Goal: Task Accomplishment & Management: Manage account settings

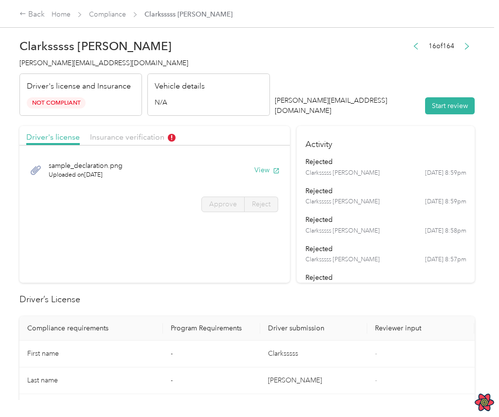
click at [218, 171] on div "sample_declaration.png Uploaded on 4/25/2024 View" at bounding box center [154, 170] width 257 height 33
click at [382, 55] on div "16 of 164 clark@everlance.com Start review" at bounding box center [375, 77] width 200 height 77
click at [376, 80] on div "16 of 164 clark@everlance.com Start review" at bounding box center [375, 77] width 200 height 77
click at [136, 135] on span "Insurance verification" at bounding box center [133, 136] width 86 height 9
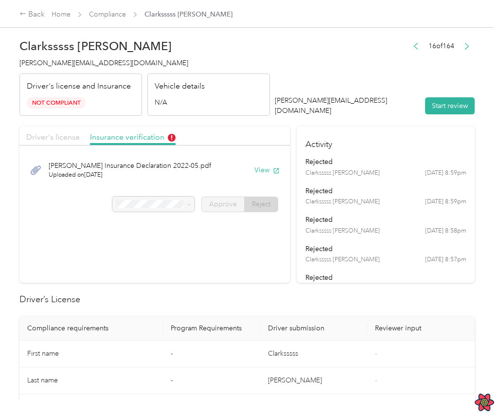
click at [59, 140] on span "Driver's license" at bounding box center [52, 136] width 53 height 9
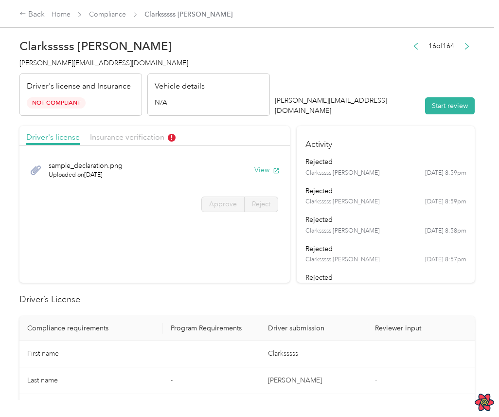
click at [345, 66] on header "Clarksssss Smith [EMAIL_ADDRESS][DOMAIN_NAME] Driver's license and Insurance No…" at bounding box center [246, 75] width 455 height 82
click at [311, 80] on header "Clarksssss Smith [EMAIL_ADDRESS][DOMAIN_NAME] Driver's license and Insurance No…" at bounding box center [246, 75] width 455 height 82
click at [112, 140] on span "Insurance verification" at bounding box center [133, 136] width 86 height 9
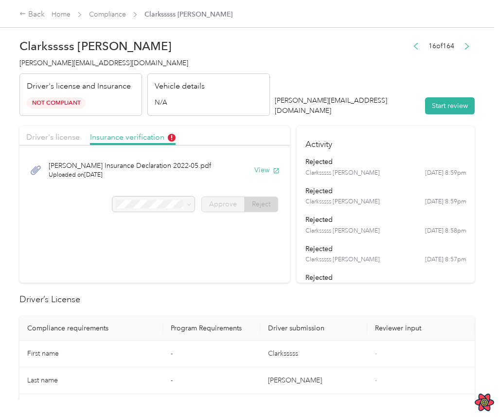
click at [75, 141] on div "Driver's license" at bounding box center [52, 137] width 53 height 12
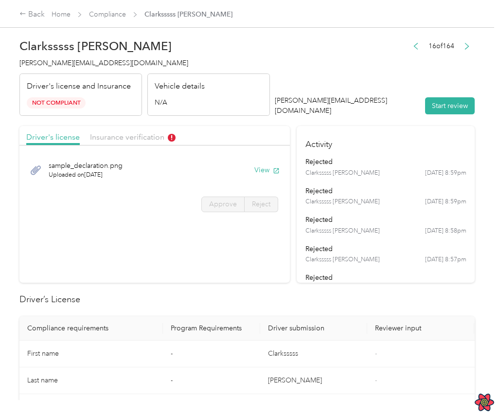
click at [124, 143] on div "Driver's license Insurance verification" at bounding box center [154, 135] width 270 height 19
click at [126, 136] on span "Insurance verification" at bounding box center [133, 136] width 86 height 9
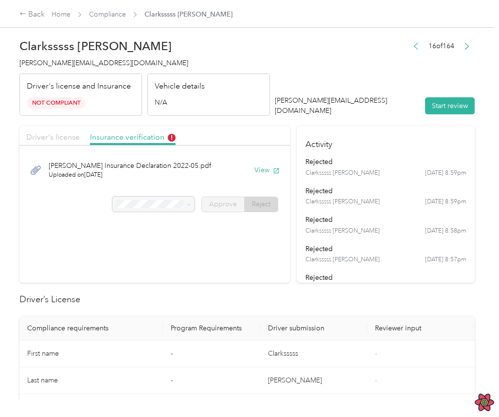
click at [58, 137] on span "Driver's license" at bounding box center [52, 136] width 53 height 9
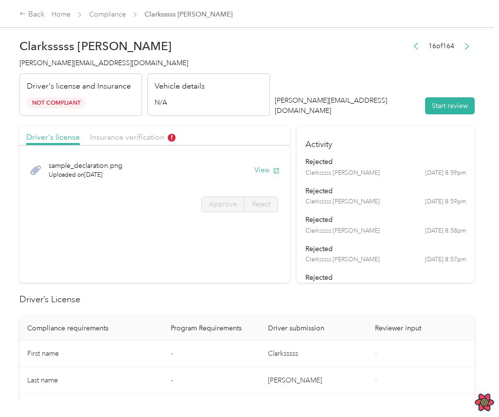
click at [321, 38] on header "Clarksssss Smith clark@everlance.com Driver's license and Insurance Not Complia…" at bounding box center [246, 75] width 455 height 82
click at [147, 136] on span "Insurance verification" at bounding box center [133, 136] width 86 height 9
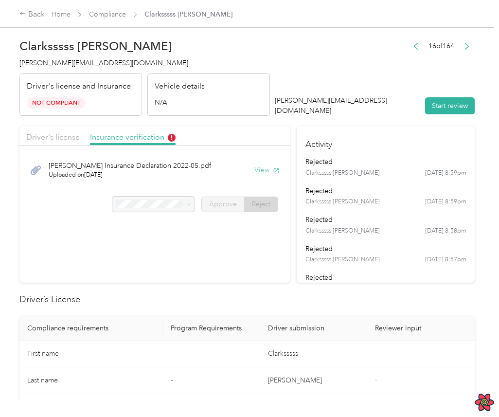
click at [268, 172] on button "View" at bounding box center [266, 170] width 25 height 10
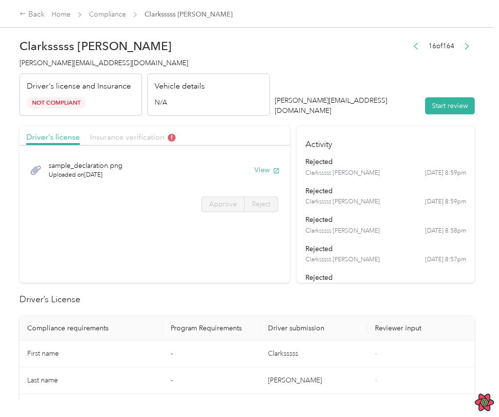
click at [121, 140] on span "Insurance verification" at bounding box center [133, 136] width 86 height 9
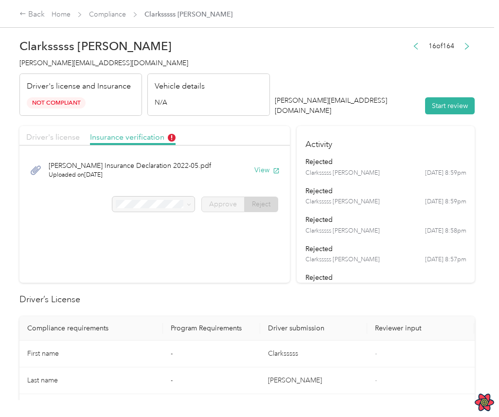
click at [55, 137] on span "Driver's license" at bounding box center [52, 136] width 53 height 9
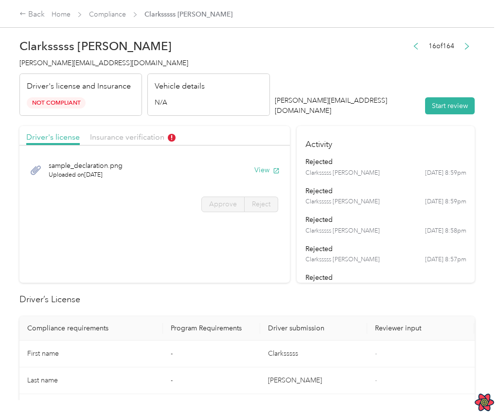
click at [328, 52] on header "Clarksssss Smith clark@everlance.com Driver's license and Insurance Not Complia…" at bounding box center [246, 75] width 455 height 82
click at [302, 81] on header "Clarksssss Smith clark@everlance.com Driver's license and Insurance Not Complia…" at bounding box center [246, 75] width 455 height 82
click at [141, 139] on span "Insurance verification" at bounding box center [133, 136] width 86 height 9
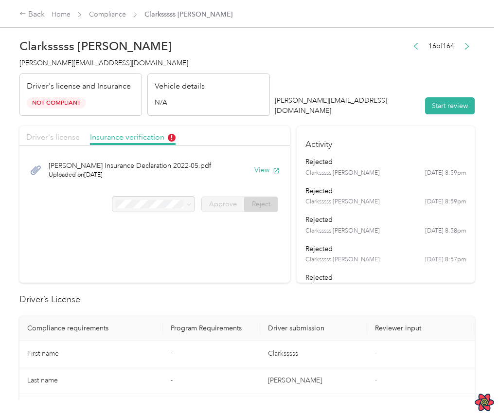
click at [65, 137] on span "Driver's license" at bounding box center [52, 136] width 53 height 9
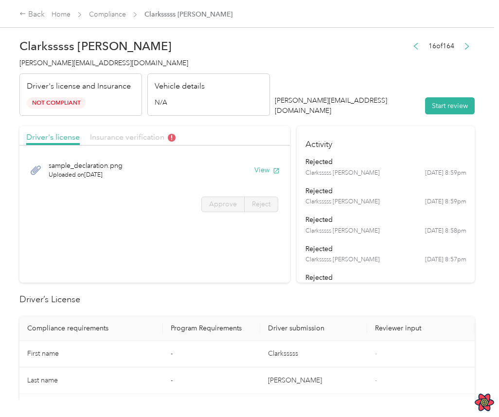
click at [145, 139] on span "Insurance verification" at bounding box center [133, 136] width 86 height 9
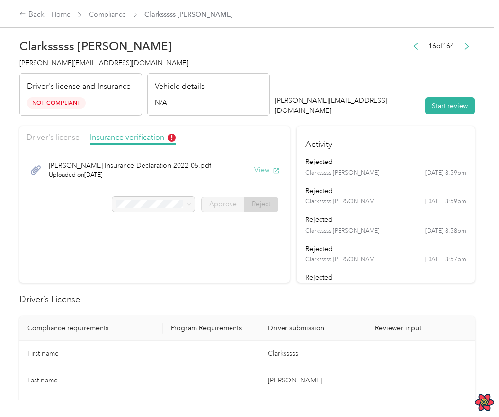
click at [263, 168] on button "View" at bounding box center [266, 170] width 25 height 10
click at [59, 137] on span "Driver's license" at bounding box center [52, 136] width 53 height 9
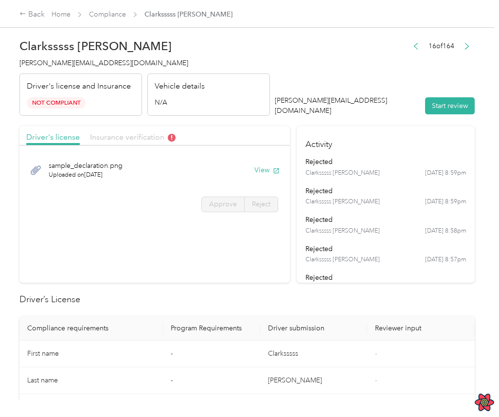
click at [104, 137] on span "Insurance verification" at bounding box center [133, 136] width 86 height 9
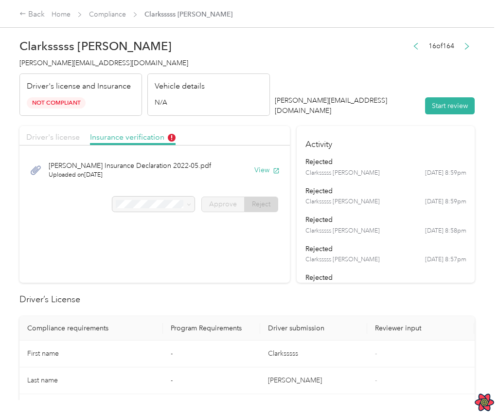
click at [47, 136] on span "Driver's license" at bounding box center [52, 136] width 53 height 9
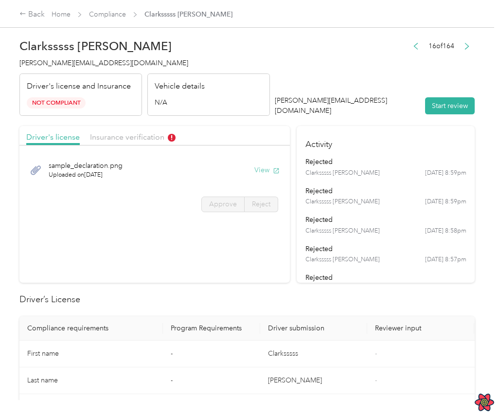
click at [267, 172] on button "View" at bounding box center [266, 170] width 25 height 10
click at [159, 143] on div "Driver's license Insurance verification" at bounding box center [154, 135] width 270 height 19
click at [161, 134] on span "Insurance verification" at bounding box center [133, 136] width 86 height 9
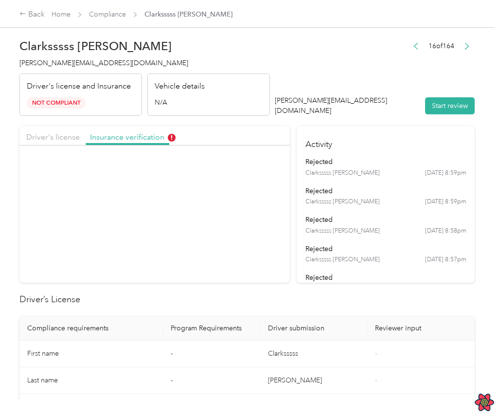
click at [279, 168] on icon "button" at bounding box center [276, 170] width 5 height 5
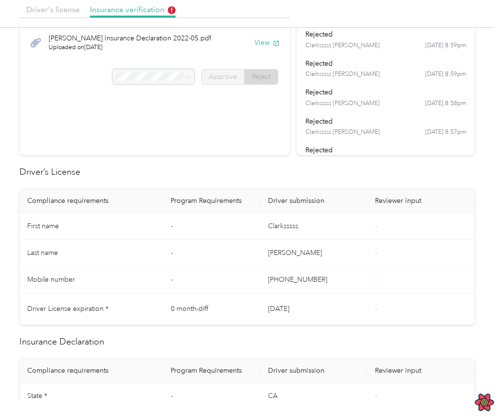
scroll to position [134, 0]
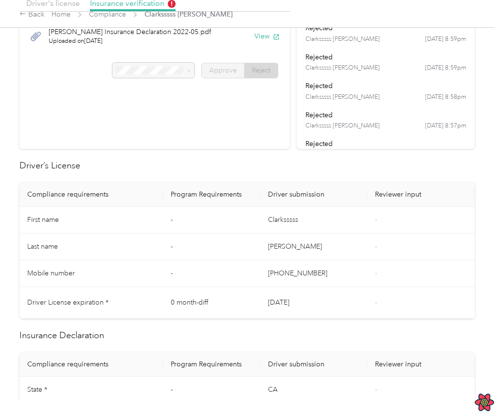
click at [340, 270] on td "(415) 837-3082" at bounding box center [313, 273] width 107 height 27
click at [351, 239] on td "[PERSON_NAME]" at bounding box center [313, 246] width 107 height 27
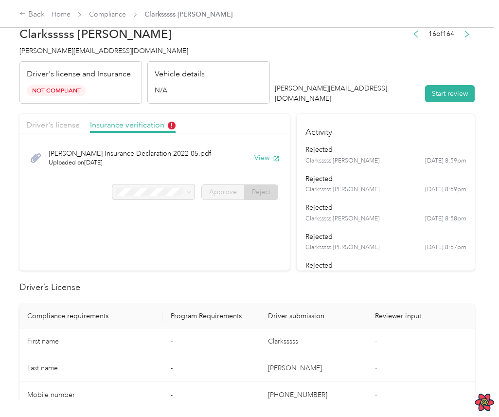
scroll to position [0, 0]
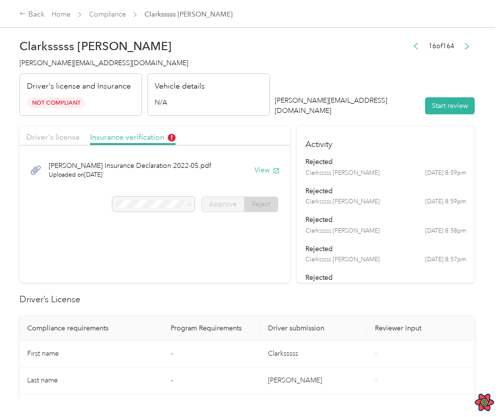
click at [385, 207] on ul "rejected Clarksssss Smith 4/25 at 8:59pm rejected Clarksssss Smith 4/25 at 8:59…" at bounding box center [385, 384] width 161 height 455
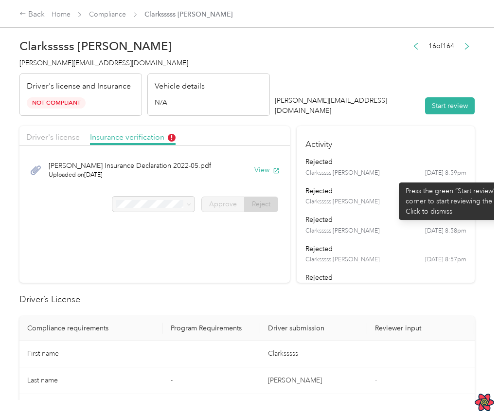
click at [394, 177] on ul "rejected Clarksssss Smith 4/25 at 8:59pm rejected Clarksssss Smith 4/25 at 8:59…" at bounding box center [385, 384] width 161 height 455
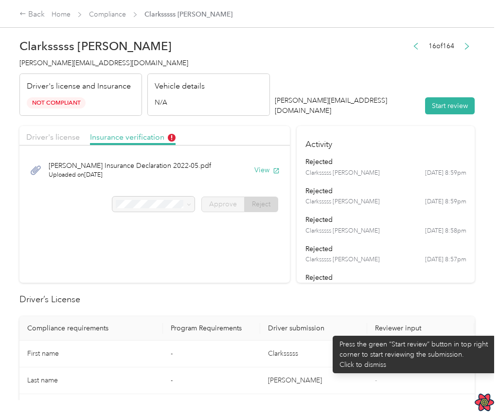
click at [328, 331] on th "Driver submission" at bounding box center [313, 328] width 107 height 24
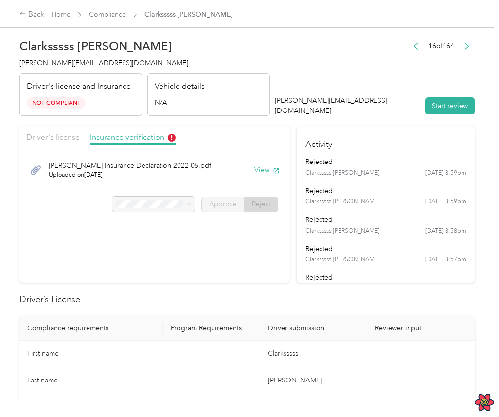
click at [333, 355] on td "Clarksssss" at bounding box center [313, 353] width 107 height 27
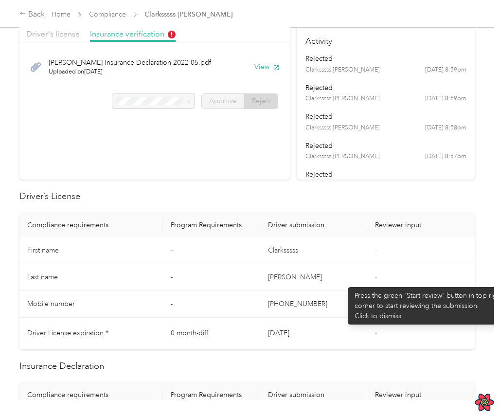
click at [343, 282] on td "Smith" at bounding box center [313, 277] width 107 height 27
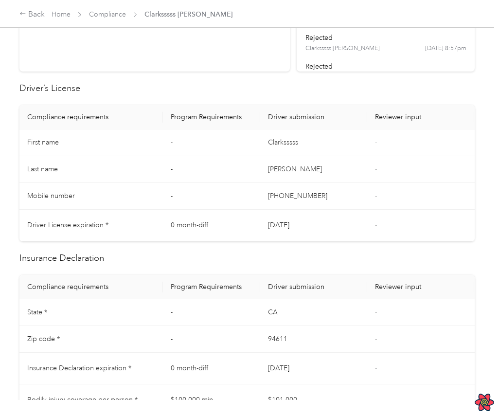
scroll to position [531, 0]
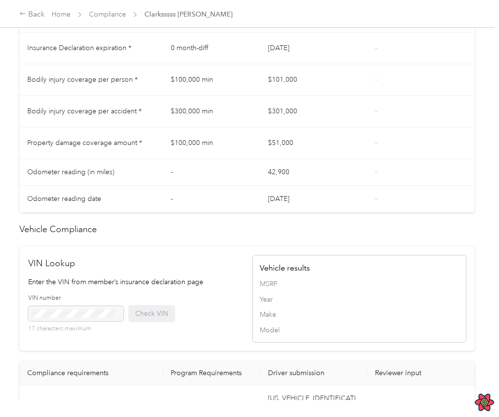
click at [356, 141] on td "$51,000" at bounding box center [313, 143] width 107 height 32
click at [302, 289] on div "MSRP Year Make Model" at bounding box center [359, 307] width 199 height 56
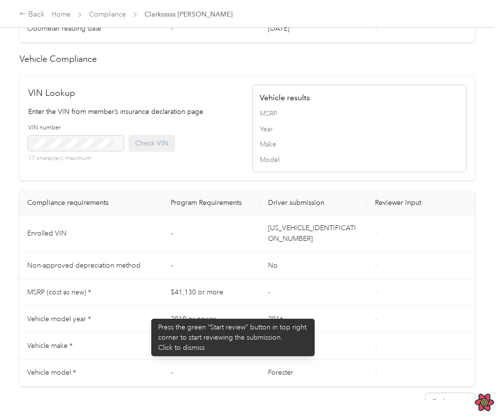
scroll to position [739, 0]
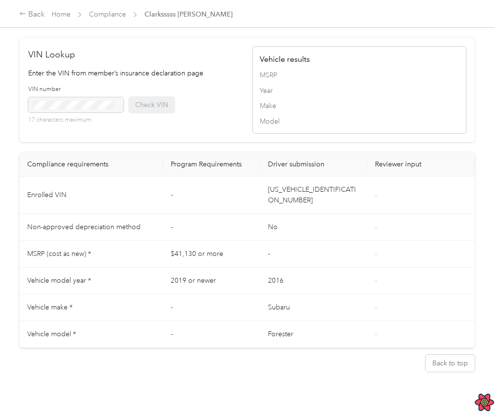
click at [250, 214] on td "-" at bounding box center [211, 227] width 97 height 27
click at [447, 354] on button "Back to top" at bounding box center [449, 362] width 49 height 17
click at [455, 354] on button "Back to top" at bounding box center [449, 362] width 49 height 17
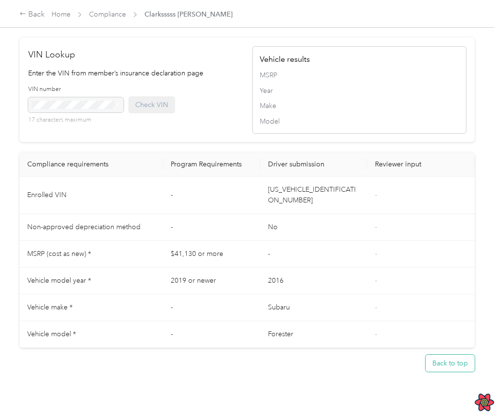
click at [455, 354] on button "Back to top" at bounding box center [449, 362] width 49 height 17
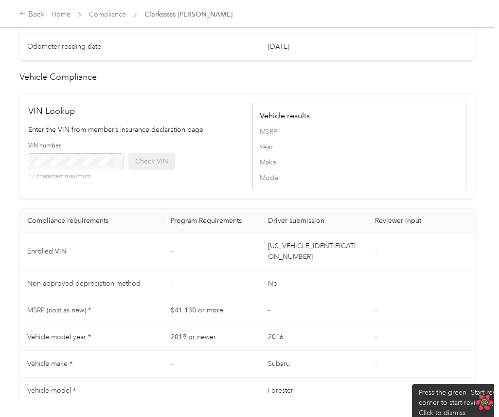
scroll to position [752, 0]
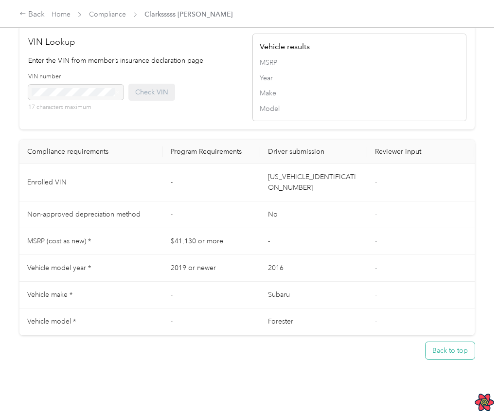
click at [434, 344] on button "Back to top" at bounding box center [449, 350] width 49 height 17
click at [382, 350] on div "Back to top" at bounding box center [246, 350] width 455 height 31
click at [450, 345] on button "Back to top" at bounding box center [449, 350] width 49 height 17
click at [409, 359] on div "Clarksssss Smith clark@everlance.com Driver's license and Insurance Not Complia…" at bounding box center [247, 200] width 494 height 400
click at [448, 346] on button "Back to top" at bounding box center [449, 350] width 49 height 17
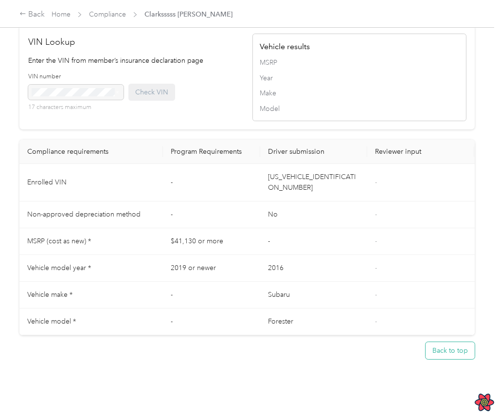
click at [456, 342] on button "Back to top" at bounding box center [449, 350] width 49 height 17
click at [445, 342] on button "Back to top" at bounding box center [449, 350] width 49 height 17
click at [448, 346] on button "Back to top" at bounding box center [449, 350] width 49 height 17
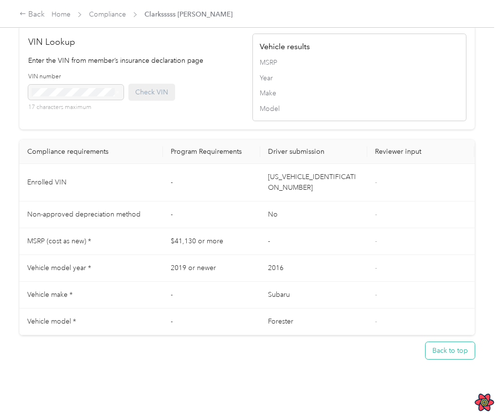
click at [448, 346] on button "Back to top" at bounding box center [449, 350] width 49 height 17
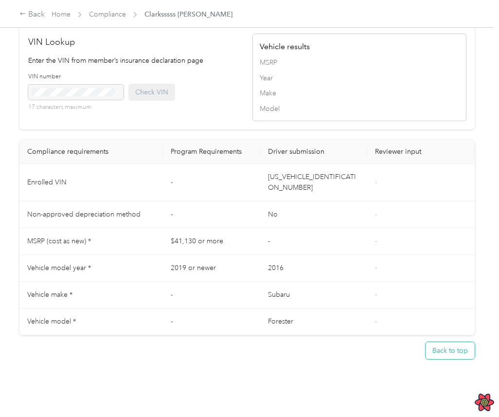
click at [448, 346] on button "Back to top" at bounding box center [449, 350] width 49 height 17
click at [388, 404] on div "Back Home Compliance Clarksssss Smith Clarksssss Smith clark@everlance.com Driv…" at bounding box center [247, 208] width 494 height 417
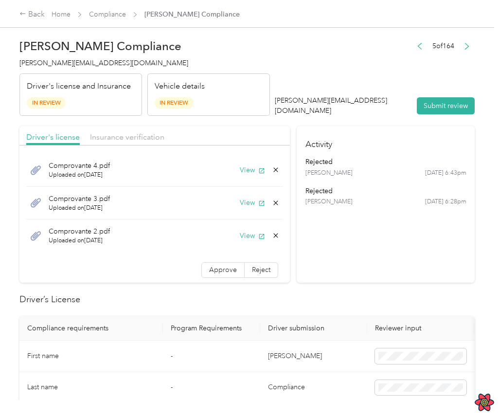
scroll to position [1, 0]
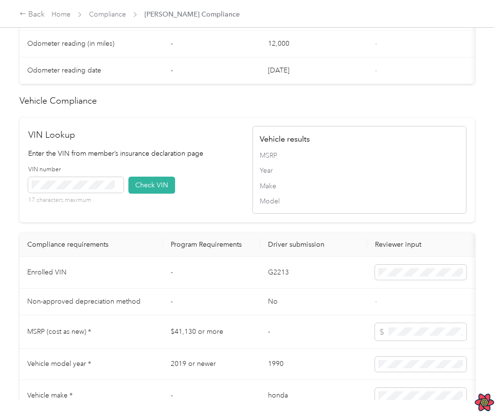
click at [266, 153] on span "MSRP" at bounding box center [359, 155] width 199 height 10
click at [303, 164] on div "MSRP Year Make Model" at bounding box center [359, 178] width 199 height 56
click at [330, 280] on td "G2213" at bounding box center [313, 273] width 107 height 32
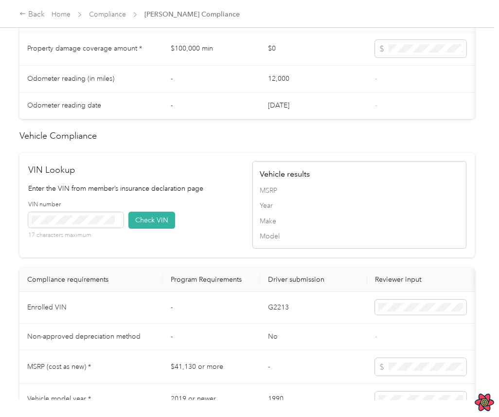
click at [268, 66] on td "12,000" at bounding box center [313, 79] width 107 height 27
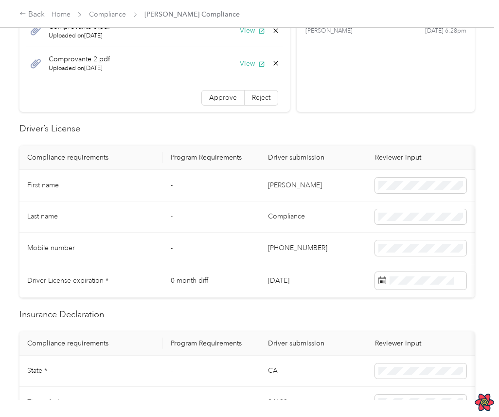
scroll to position [0, 0]
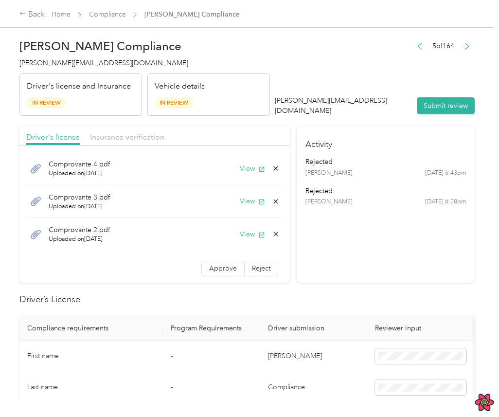
click at [278, 175] on div "Comprovante 4.pdf Uploaded on 10/25/2023 View" at bounding box center [154, 168] width 257 height 33
click at [347, 178] on ul "rejected Gabriel Root 5/15 at 6:43pm rejected Gabriel Root 5/15 at 6:28pm" at bounding box center [385, 182] width 161 height 50
click at [413, 68] on div "5 of 164 gabriel+root@everlance.com Submit review" at bounding box center [375, 77] width 200 height 77
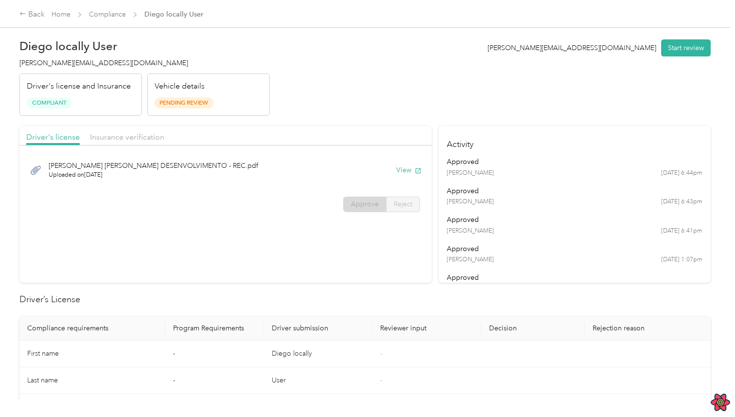
scroll to position [752, 0]
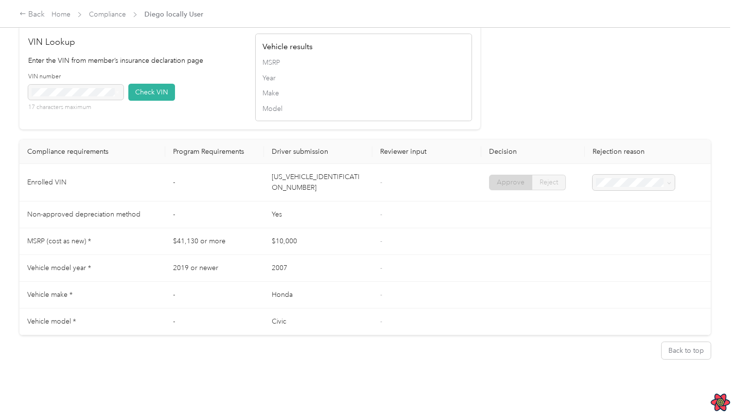
click at [104, 95] on div "17 characters maximum" at bounding box center [75, 98] width 95 height 27
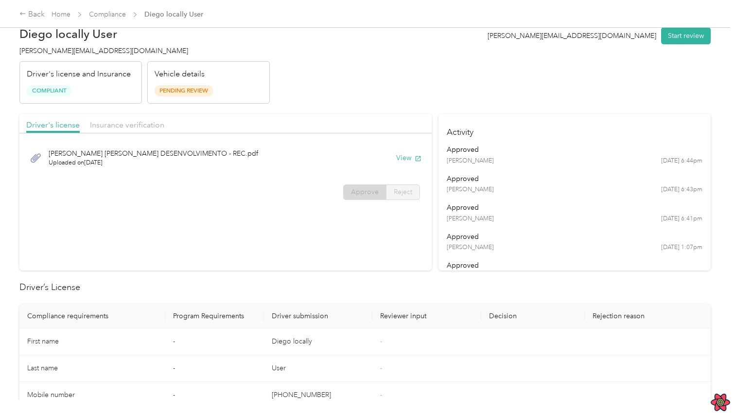
scroll to position [16, 0]
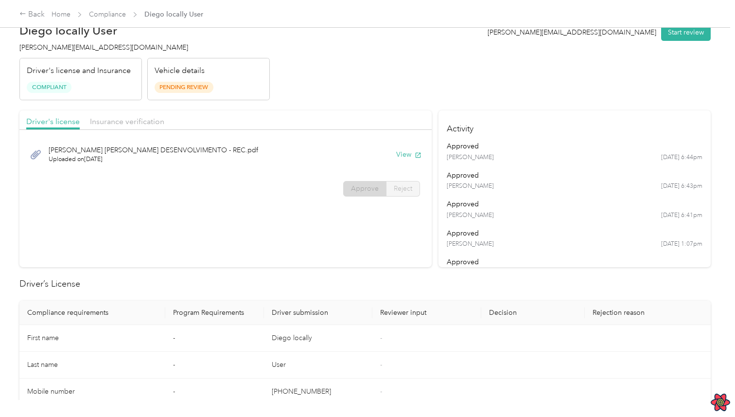
click at [301, 172] on div "DIEGO DE SOUSA OLIVEIRA DESENVOLVIMENTO - REC.pdf Uploaded on 5/13/2024 View" at bounding box center [225, 154] width 412 height 39
click at [536, 190] on div "Gabriel Root 5/13 at 6:43pm" at bounding box center [574, 186] width 255 height 9
click at [498, 73] on header "Diego locally User diego@everlance.com Driver's license and Insurance Compliant…" at bounding box center [364, 59] width 691 height 82
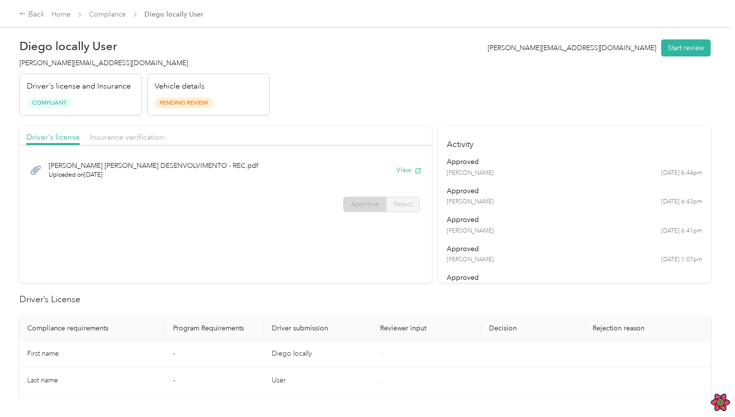
click at [198, 94] on div "Vehicle details Pending Review" at bounding box center [208, 94] width 123 height 43
click at [197, 104] on span "Pending Review" at bounding box center [184, 102] width 59 height 11
click at [672, 53] on button "Start review" at bounding box center [686, 47] width 50 height 17
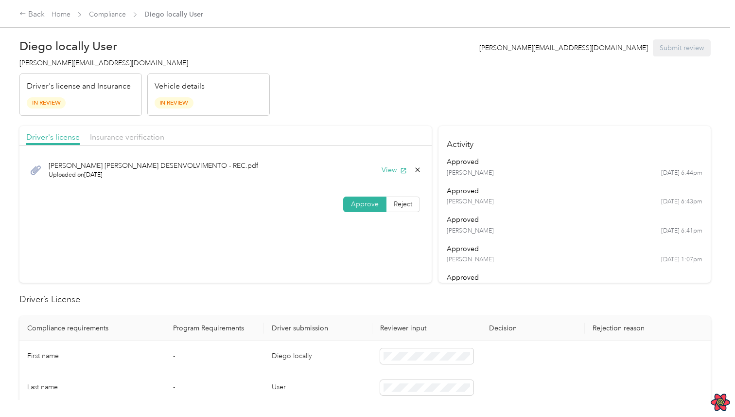
click at [420, 180] on div "DIEGO DE SOUSA OLIVEIRA DESENVOLVIMENTO - REC.pdf Uploaded on 5/13/2024 View" at bounding box center [225, 170] width 399 height 33
click at [421, 169] on icon at bounding box center [418, 170] width 8 height 8
click at [375, 174] on button "No" at bounding box center [372, 177] width 18 height 16
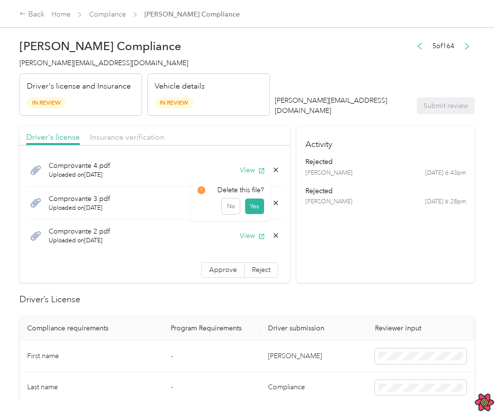
click at [278, 202] on icon at bounding box center [275, 202] width 4 height 4
click at [229, 206] on button "No" at bounding box center [231, 210] width 18 height 16
click at [140, 140] on span "Insurance verification" at bounding box center [127, 136] width 74 height 9
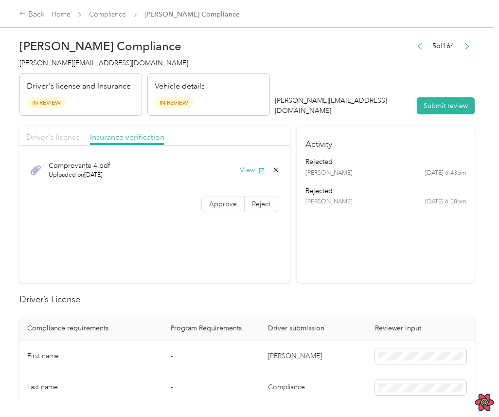
click at [65, 138] on span "Driver's license" at bounding box center [52, 136] width 53 height 9
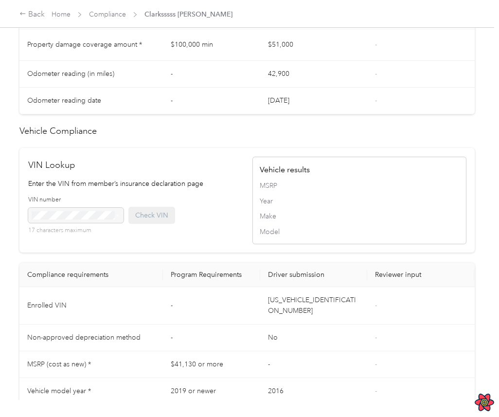
scroll to position [752, 0]
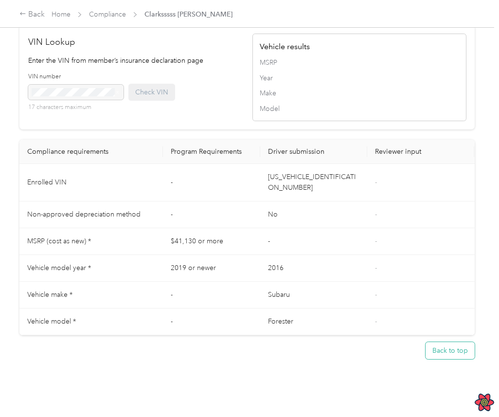
click at [450, 345] on button "Back to top" at bounding box center [449, 350] width 49 height 17
click at [450, 342] on button "Back to top" at bounding box center [449, 350] width 49 height 17
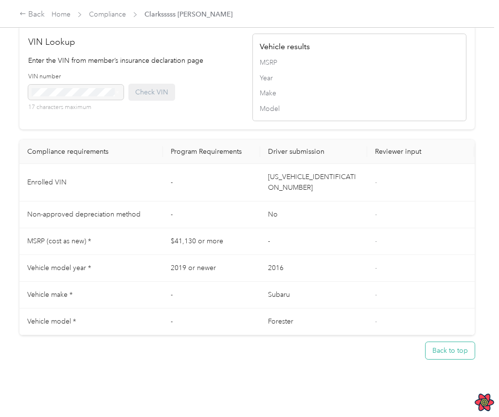
click at [450, 342] on button "Back to top" at bounding box center [449, 350] width 49 height 17
click at [457, 342] on button "Back to top" at bounding box center [449, 350] width 49 height 17
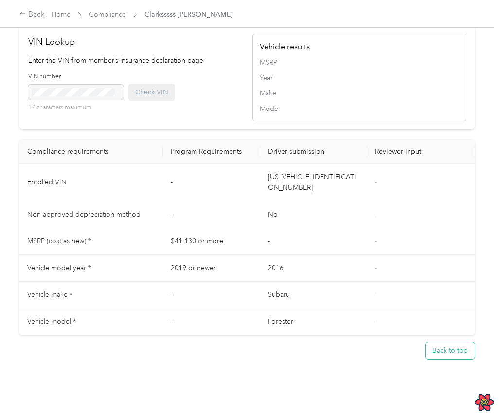
click at [457, 342] on button "Back to top" at bounding box center [449, 350] width 49 height 17
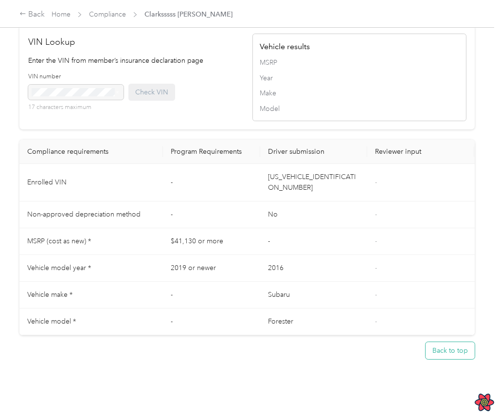
click at [457, 342] on button "Back to top" at bounding box center [449, 350] width 49 height 17
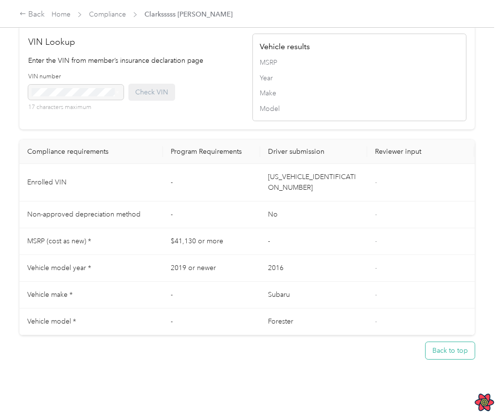
click at [457, 342] on button "Back to top" at bounding box center [449, 350] width 49 height 17
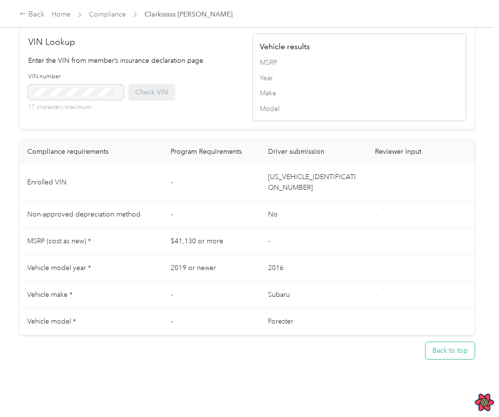
click at [457, 342] on button "Back to top" at bounding box center [449, 350] width 49 height 17
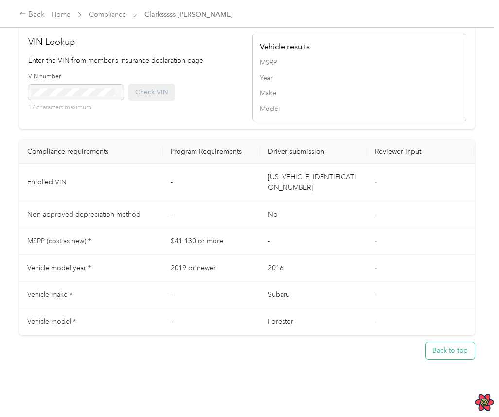
click at [446, 344] on button "Back to top" at bounding box center [449, 350] width 49 height 17
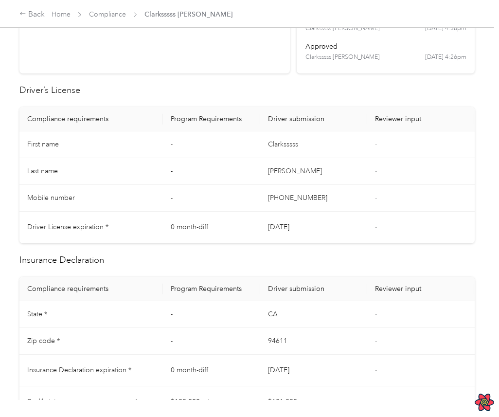
scroll to position [0, 0]
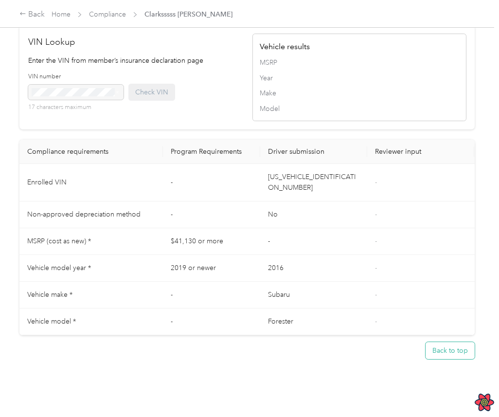
click at [452, 348] on button "Back to top" at bounding box center [449, 350] width 49 height 17
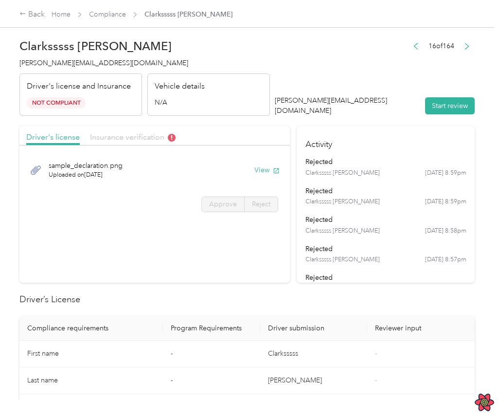
click at [154, 136] on span "Insurance verification" at bounding box center [133, 136] width 86 height 9
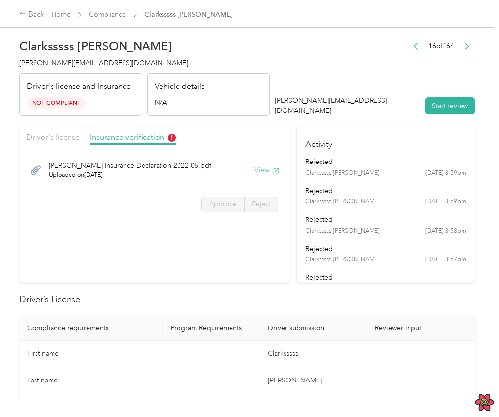
click at [269, 171] on button "View" at bounding box center [266, 170] width 25 height 10
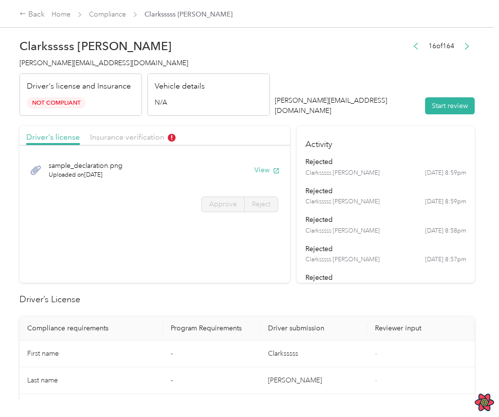
click at [270, 143] on div "Driver's license Insurance verification" at bounding box center [154, 135] width 270 height 19
click at [375, 221] on div "rejected" at bounding box center [385, 219] width 161 height 10
click at [341, 352] on td "Clarksssss" at bounding box center [313, 353] width 107 height 27
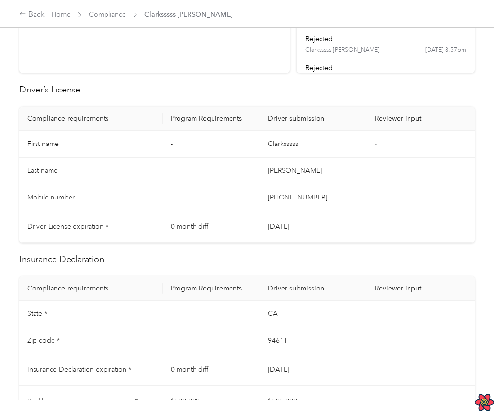
scroll to position [210, 0]
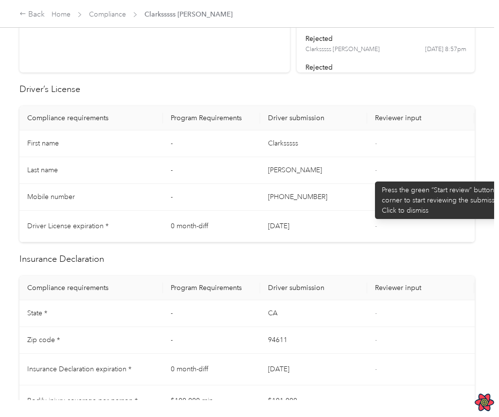
click at [370, 176] on td "-" at bounding box center [420, 170] width 107 height 27
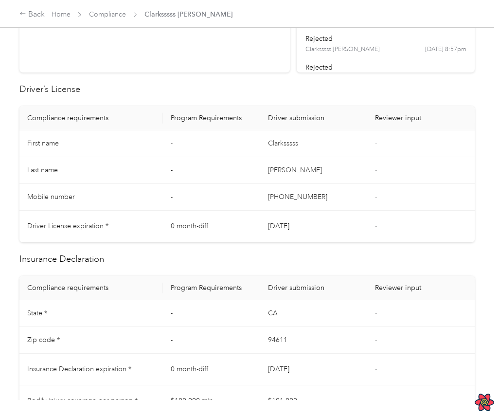
click at [316, 351] on td "94611" at bounding box center [313, 340] width 107 height 27
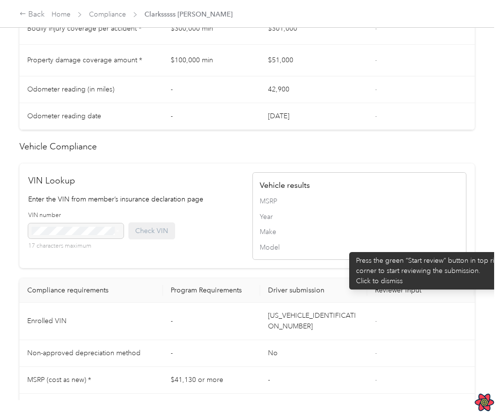
scroll to position [712, 0]
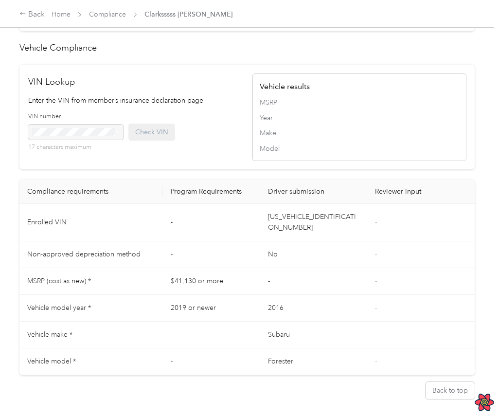
click at [282, 249] on td "No" at bounding box center [313, 254] width 107 height 27
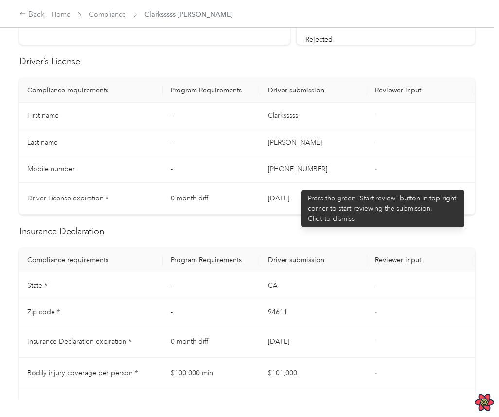
scroll to position [0, 0]
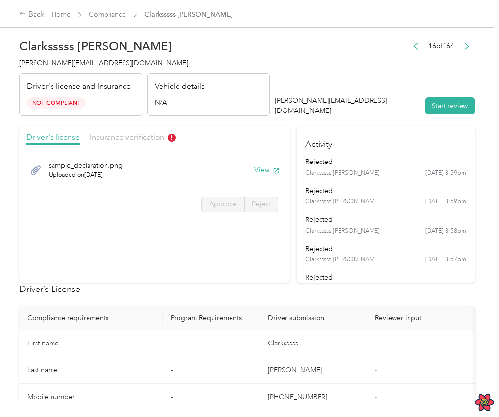
click at [339, 87] on header "Clarksssss Smith clark@everlance.com Driver's license and Insurance Not Complia…" at bounding box center [246, 75] width 455 height 82
click at [212, 165] on div "sample_declaration.png Uploaded on 4/25/2024 View" at bounding box center [154, 170] width 257 height 33
click at [355, 177] on ul "rejected Clarksssss Smith 4/25 at 8:59pm rejected Clarksssss Smith 4/25 at 8:59…" at bounding box center [385, 384] width 161 height 455
click at [262, 331] on td "Clarksssss" at bounding box center [313, 343] width 107 height 27
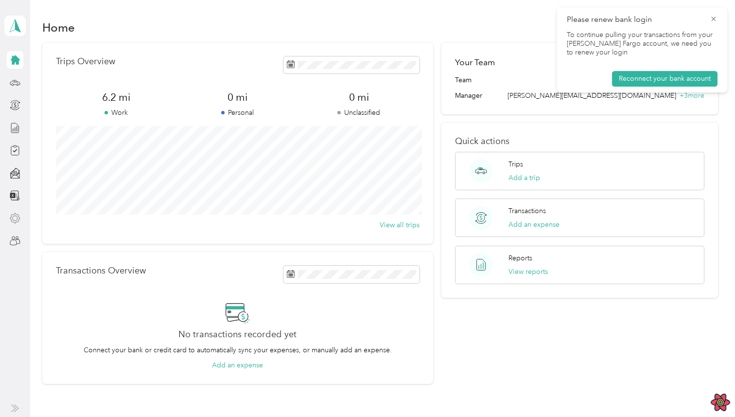
click at [15, 212] on div at bounding box center [15, 219] width 17 height 18
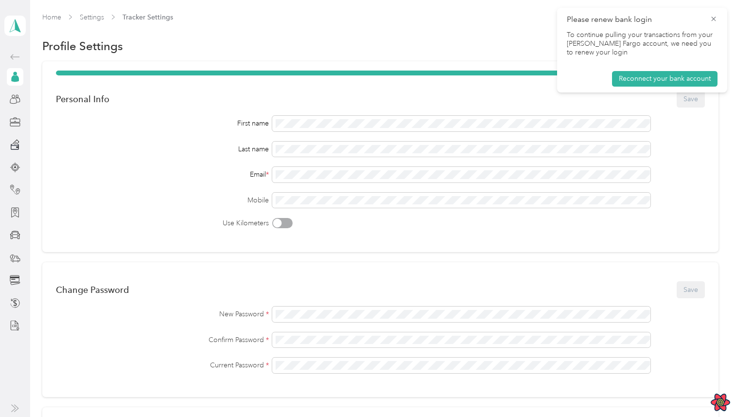
click at [17, 51] on div "[PERSON_NAME] Personal dashboard" at bounding box center [14, 167] width 21 height 334
click at [16, 55] on icon at bounding box center [15, 57] width 12 height 12
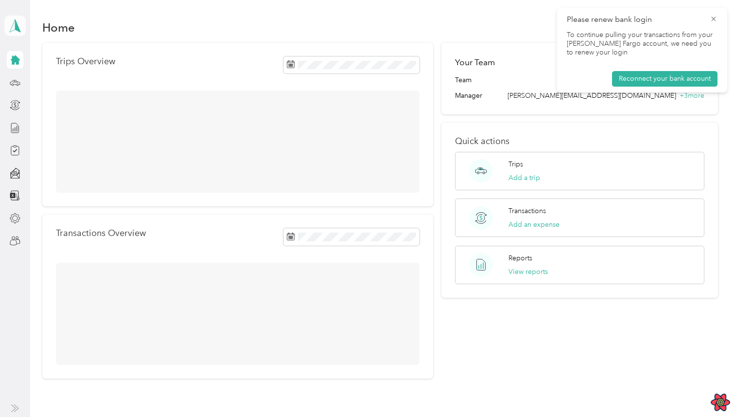
click at [17, 33] on span at bounding box center [14, 26] width 21 height 20
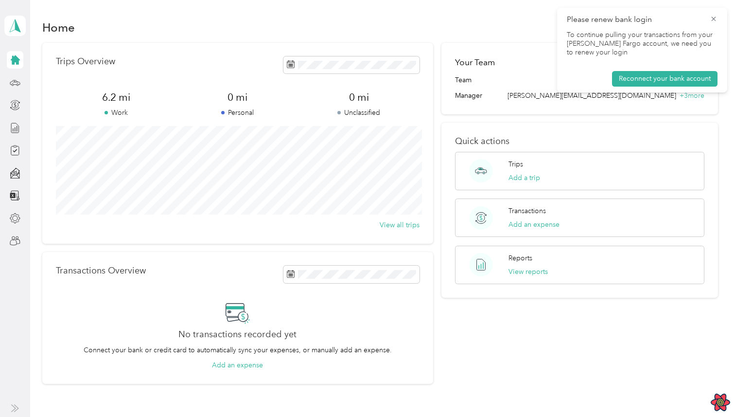
click at [30, 87] on div "Team dashboard" at bounding box center [134, 79] width 246 height 17
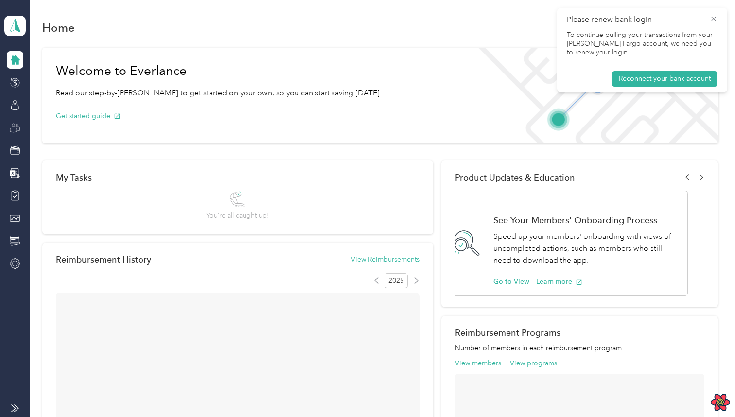
click at [11, 129] on icon at bounding box center [15, 128] width 11 height 11
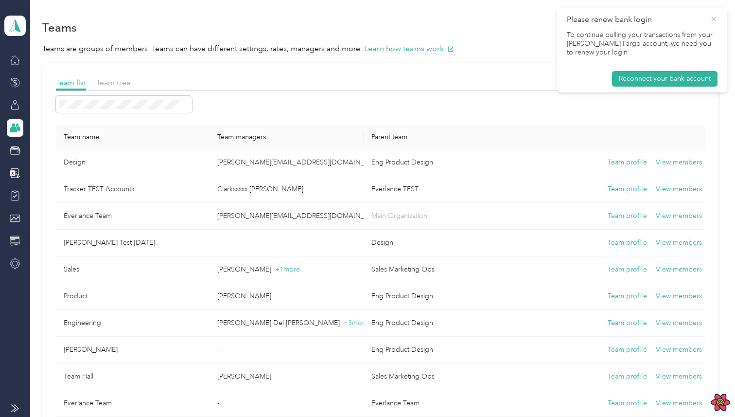
click at [712, 17] on icon at bounding box center [713, 19] width 4 height 4
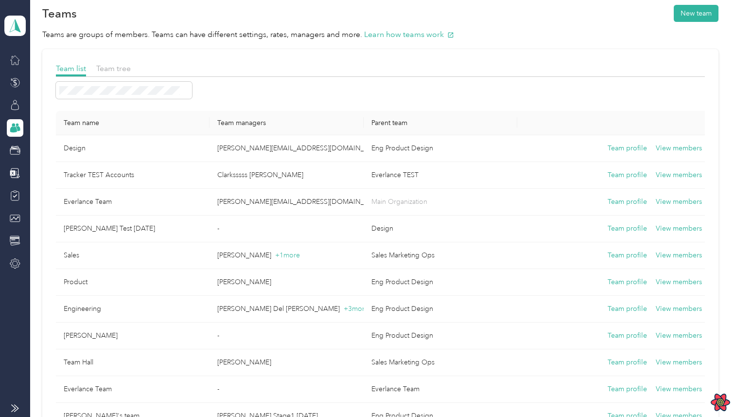
scroll to position [17, 0]
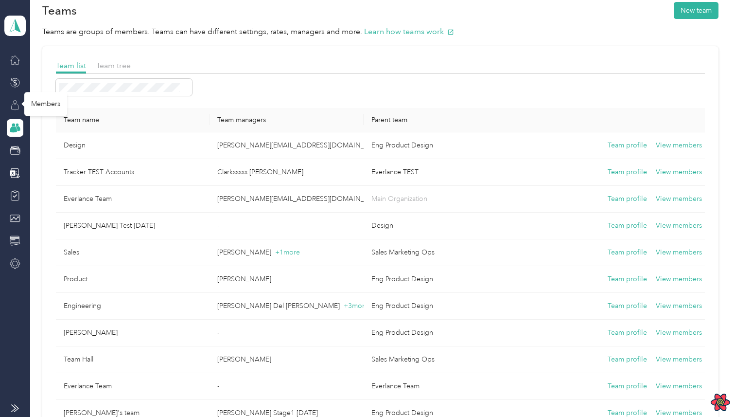
click at [16, 105] on icon at bounding box center [15, 105] width 11 height 11
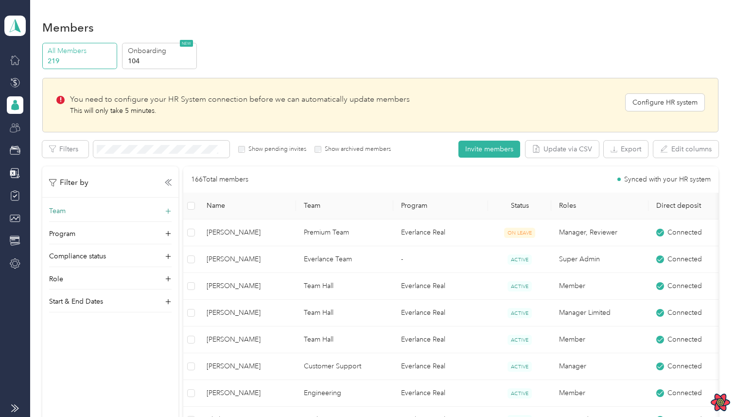
click at [158, 207] on div "Team" at bounding box center [110, 214] width 123 height 16
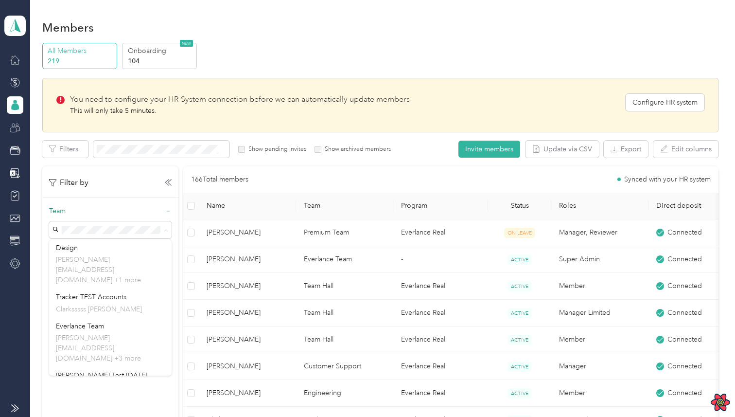
click at [167, 207] on div "Team" at bounding box center [110, 214] width 123 height 16
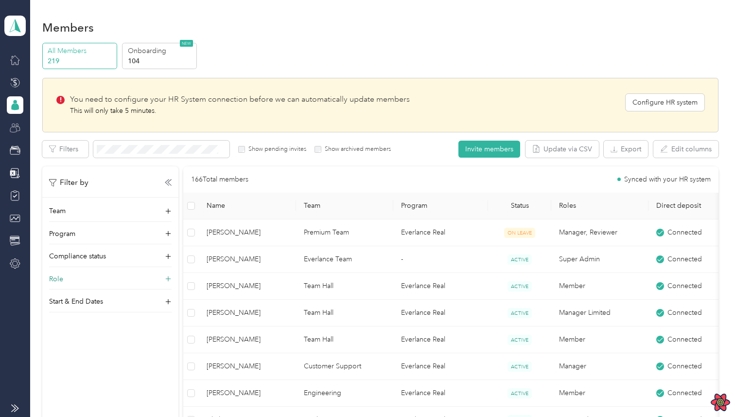
click at [161, 275] on div "Role" at bounding box center [110, 282] width 123 height 16
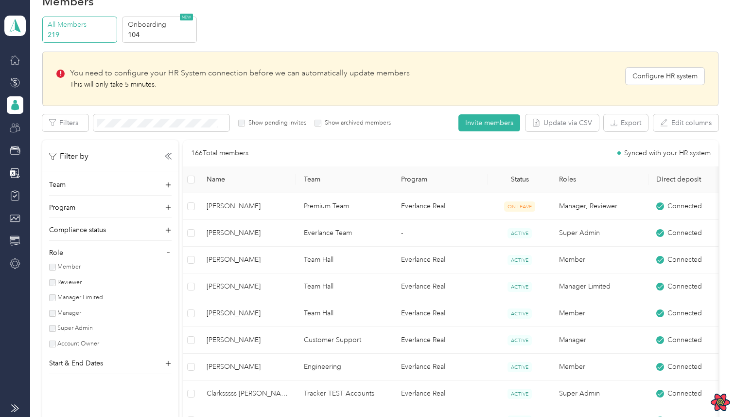
scroll to position [29, 0]
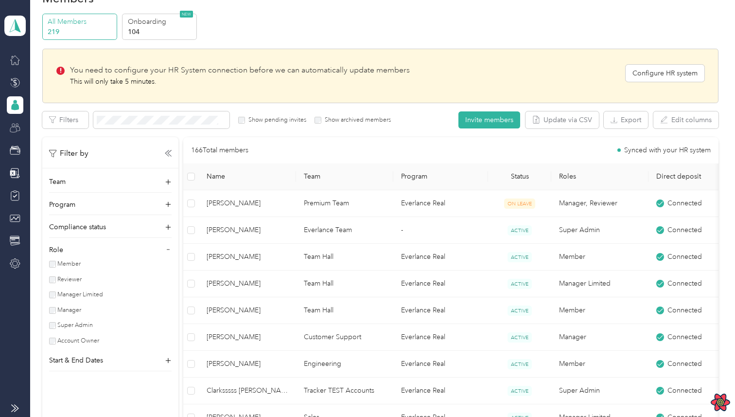
click at [61, 309] on label "Manager" at bounding box center [69, 310] width 26 height 9
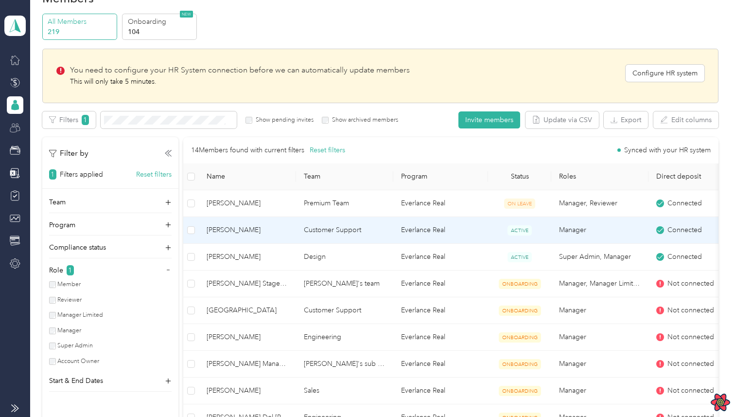
click at [282, 223] on td "Paige Beach" at bounding box center [247, 230] width 97 height 27
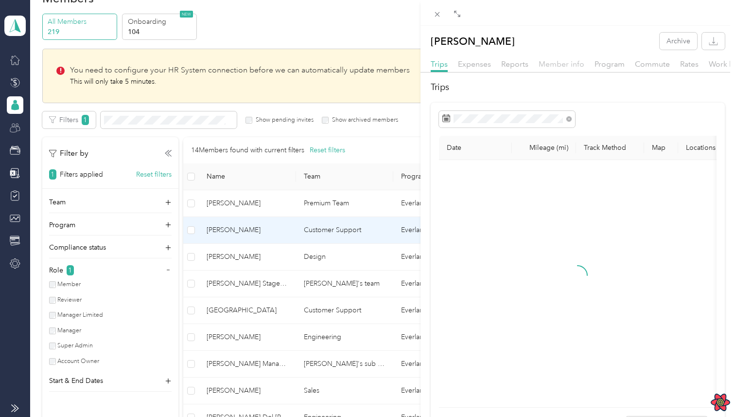
click at [550, 65] on span "Member info" at bounding box center [562, 63] width 46 height 9
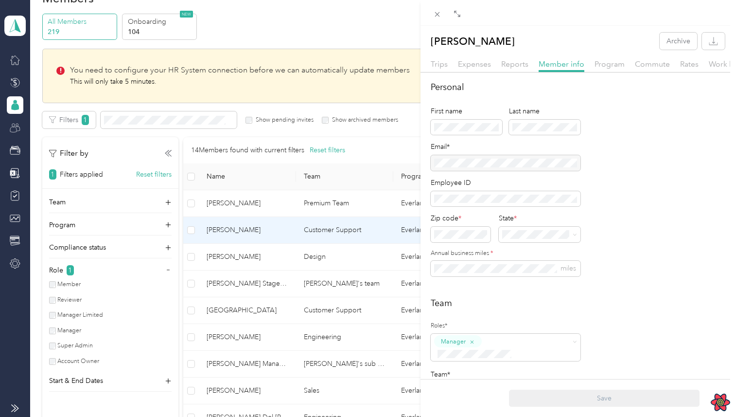
click at [511, 161] on div at bounding box center [506, 163] width 150 height 16
click at [350, 238] on div "Paige Beach Archive Trips Expenses Reports Member info Program Commute Rates Wo…" at bounding box center [367, 208] width 735 height 417
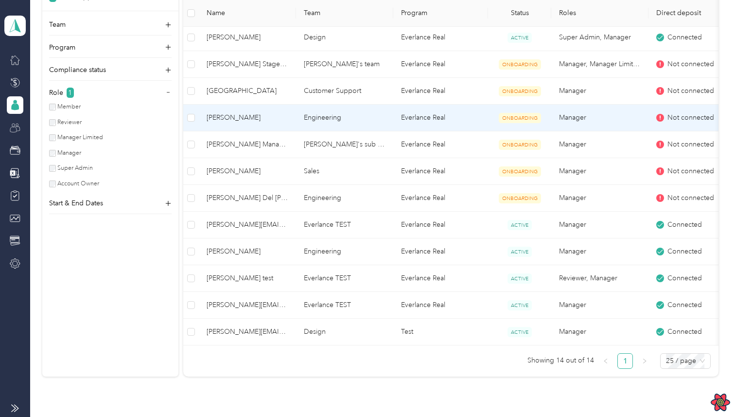
scroll to position [248, 0]
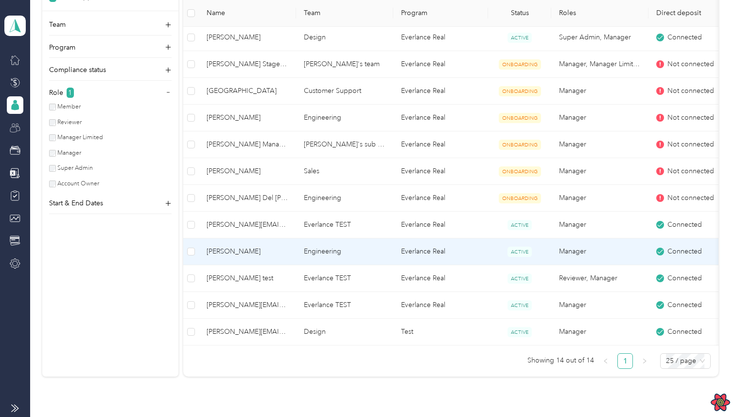
click at [365, 254] on td "Engineering" at bounding box center [344, 251] width 97 height 27
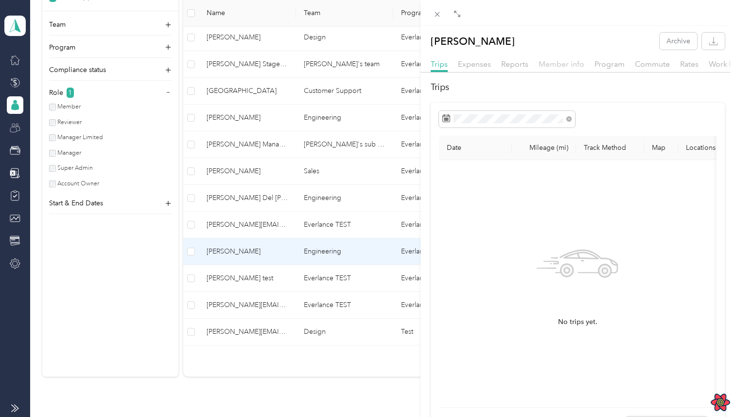
click at [552, 62] on span "Member info" at bounding box center [562, 63] width 46 height 9
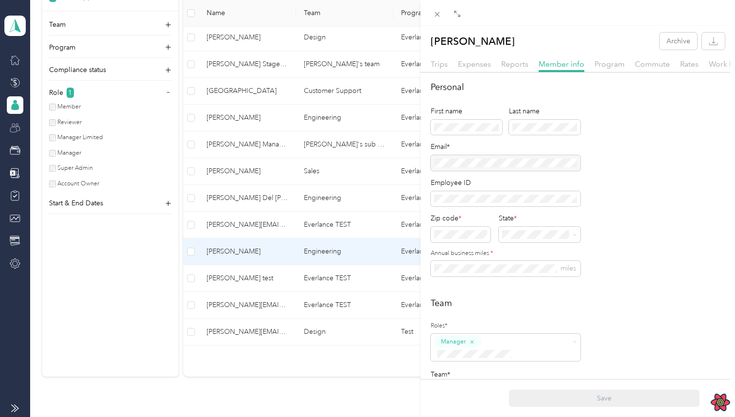
click at [516, 163] on div at bounding box center [506, 163] width 150 height 16
click at [346, 219] on div "Mariano Alvizouri Archive Trips Expenses Reports Member info Program Commute Ra…" at bounding box center [367, 208] width 735 height 417
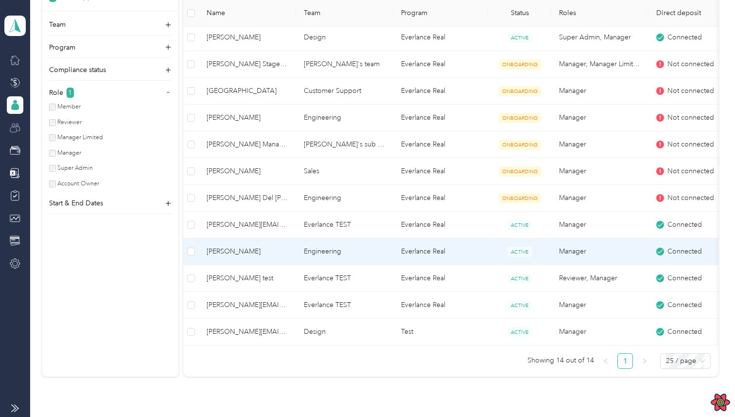
click at [354, 248] on td "Engineering" at bounding box center [344, 251] width 97 height 27
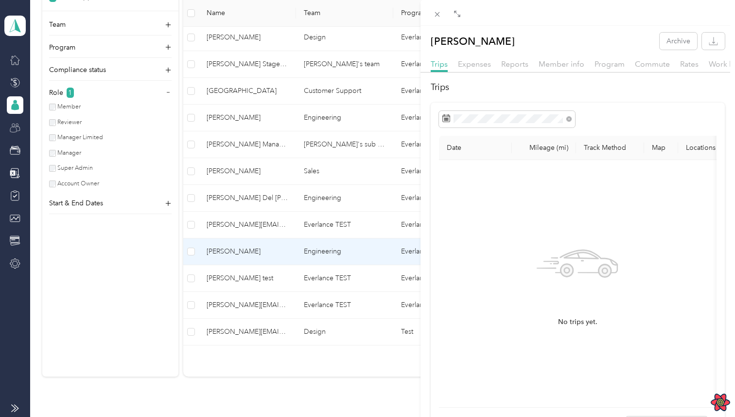
click at [336, 269] on div "Mariano Alvizouri Archive Trips Expenses Reports Member info Program Commute Ra…" at bounding box center [367, 208] width 735 height 417
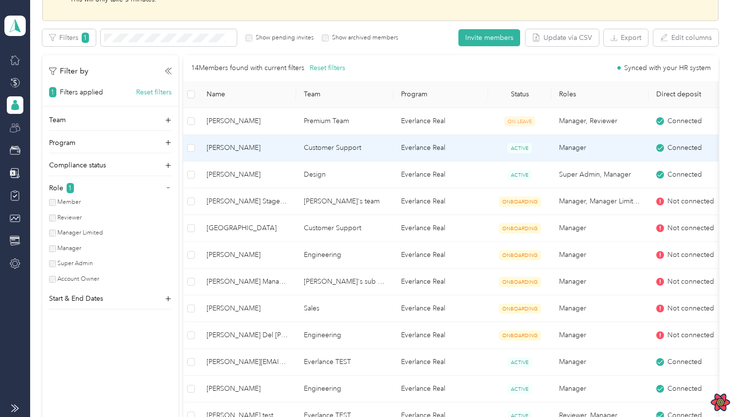
scroll to position [202, 0]
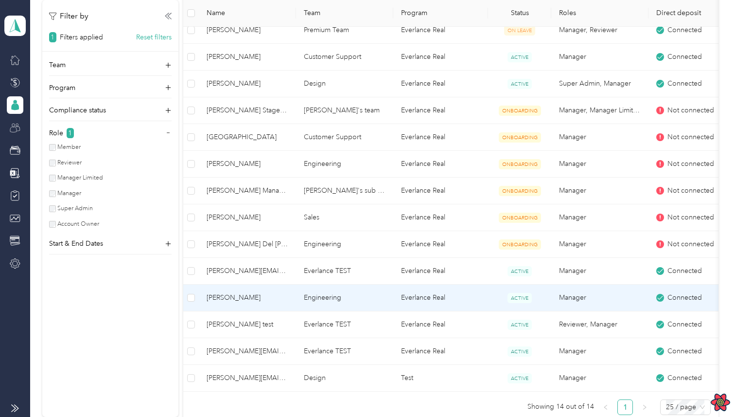
click at [375, 295] on td "Engineering" at bounding box center [344, 297] width 97 height 27
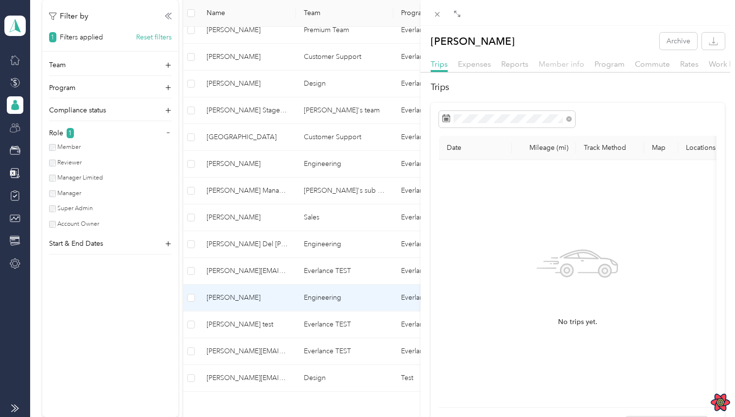
click at [552, 68] on span "Member info" at bounding box center [562, 63] width 46 height 9
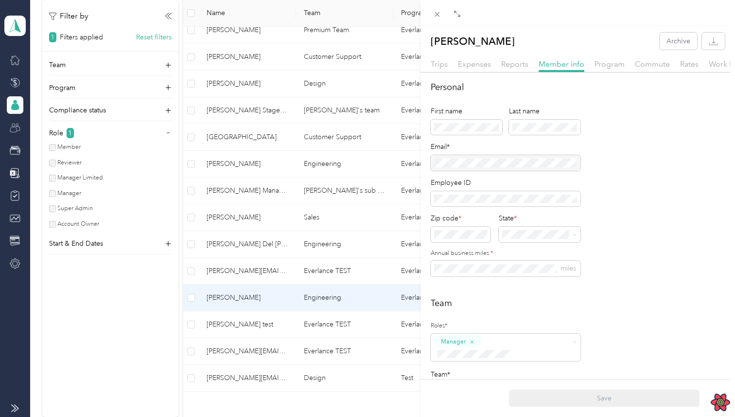
click at [276, 373] on div "Mariano Alvizouri Archive Trips Expenses Reports Member info Program Commute Ra…" at bounding box center [367, 208] width 735 height 417
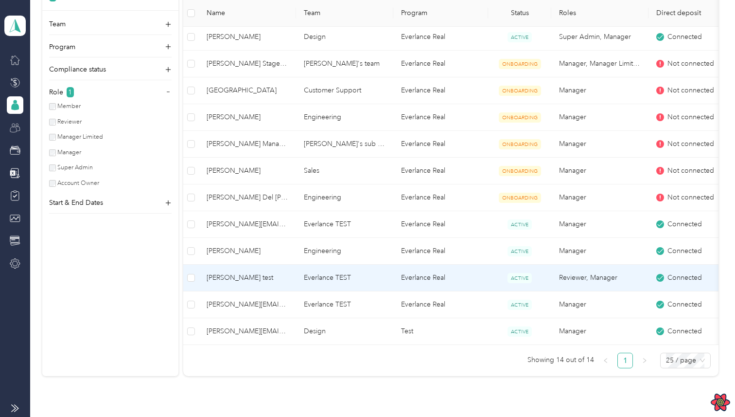
scroll to position [251, 0]
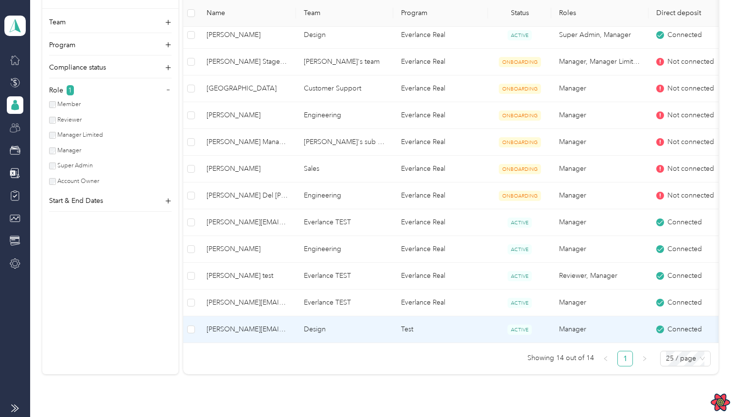
click at [291, 331] on td "mariano+gabo-member1@everlance.com" at bounding box center [247, 329] width 97 height 27
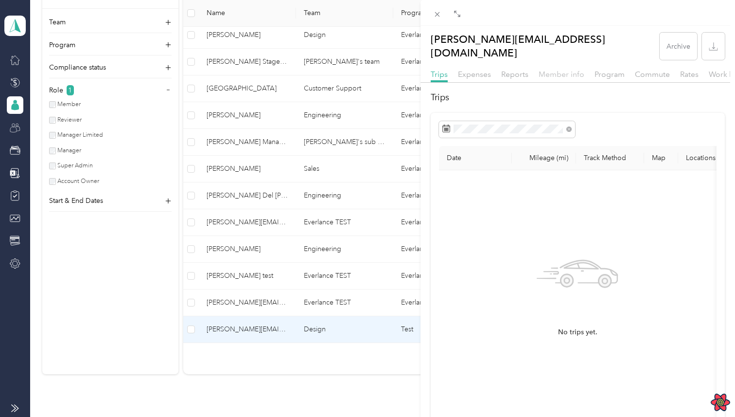
click at [551, 70] on span "Member info" at bounding box center [562, 74] width 46 height 9
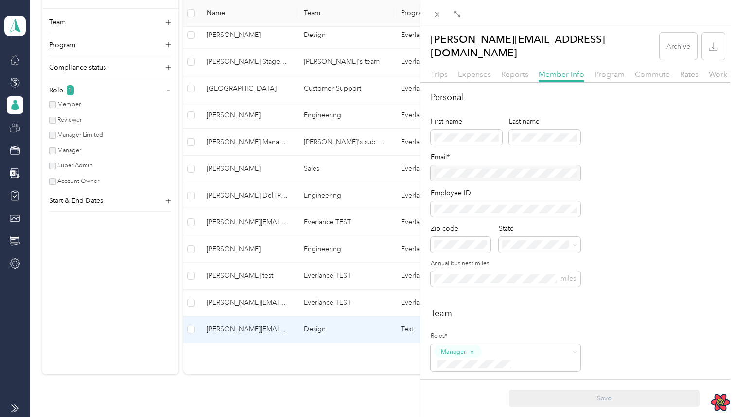
click at [504, 165] on div at bounding box center [506, 173] width 150 height 16
click at [624, 152] on div "Personal First name Last name Email* Employee ID Zip code State Annual business…" at bounding box center [578, 194] width 294 height 207
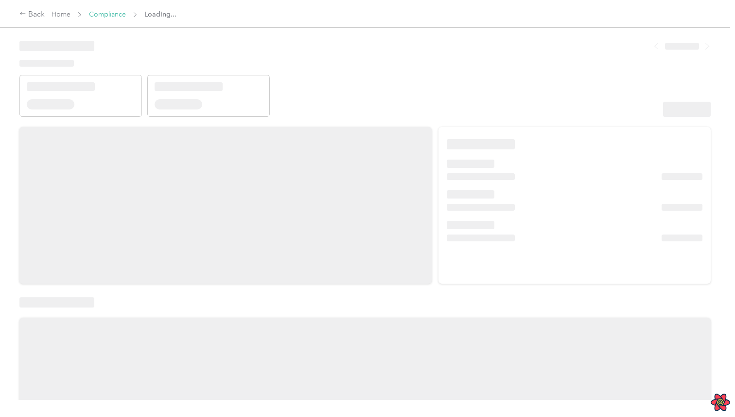
click at [120, 11] on link "Compliance" at bounding box center [107, 14] width 37 height 8
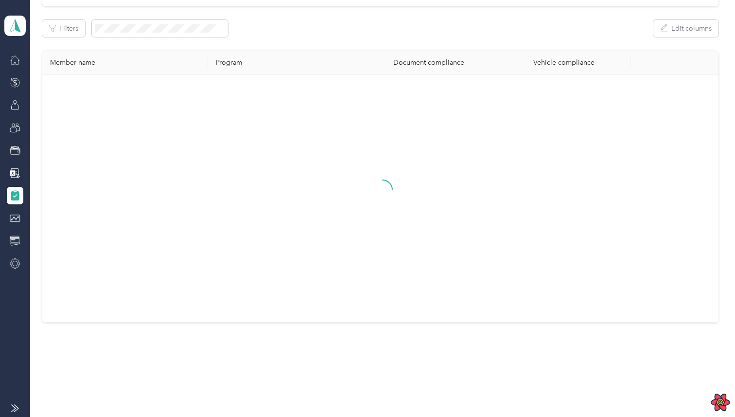
scroll to position [131, 0]
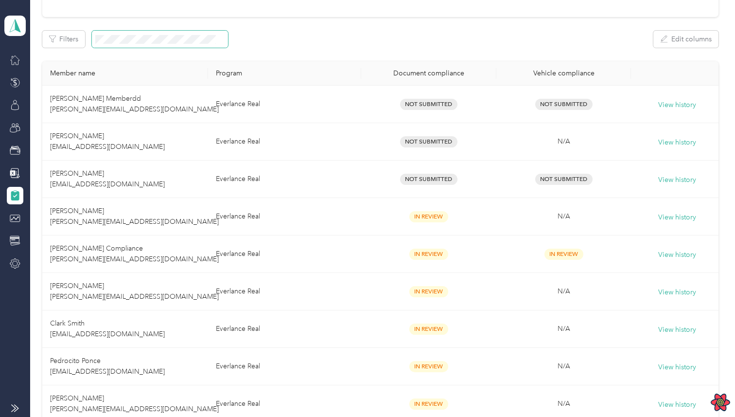
click at [163, 44] on span at bounding box center [160, 39] width 136 height 17
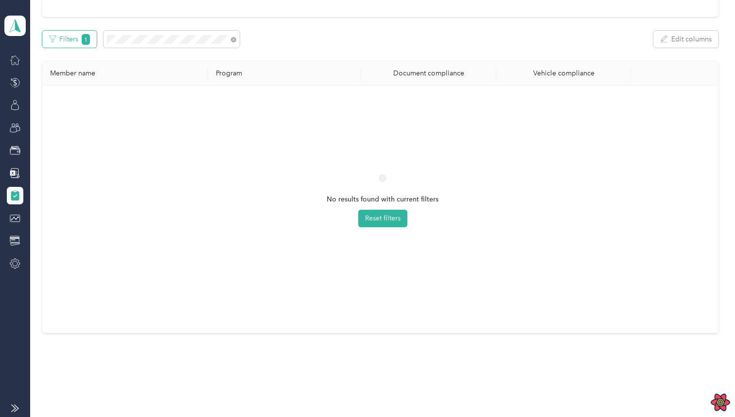
click at [84, 39] on span "1" at bounding box center [86, 39] width 9 height 11
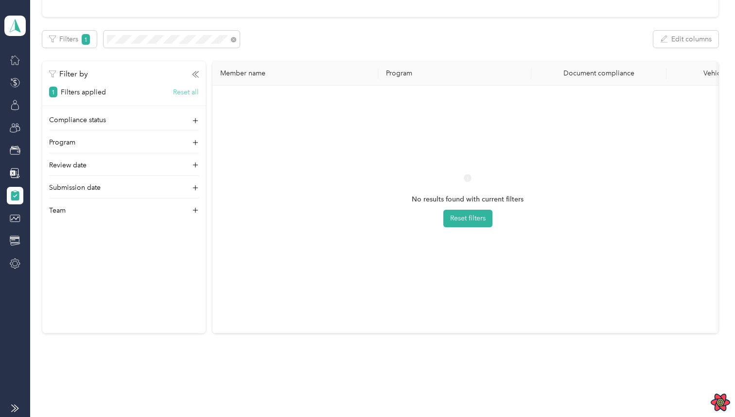
click at [177, 89] on button "Reset all" at bounding box center [186, 92] width 26 height 10
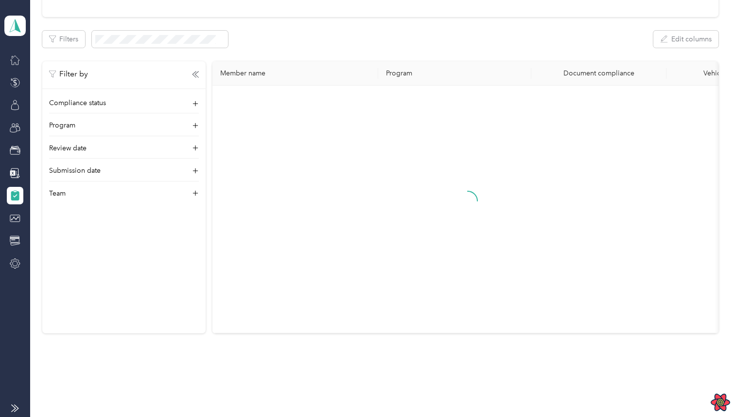
click at [256, 106] on div at bounding box center [467, 208] width 495 height 231
click at [197, 75] on icon "button" at bounding box center [195, 74] width 7 height 7
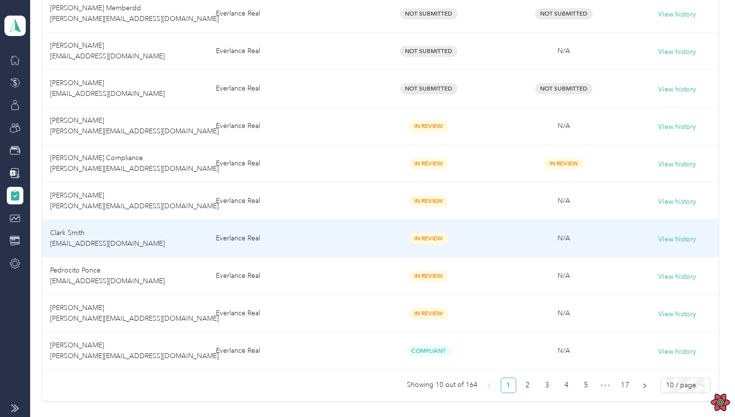
scroll to position [305, 0]
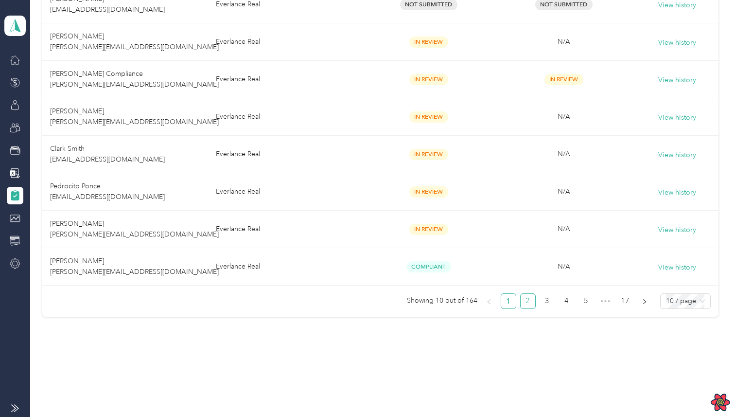
click at [535, 299] on link "2" at bounding box center [528, 301] width 15 height 15
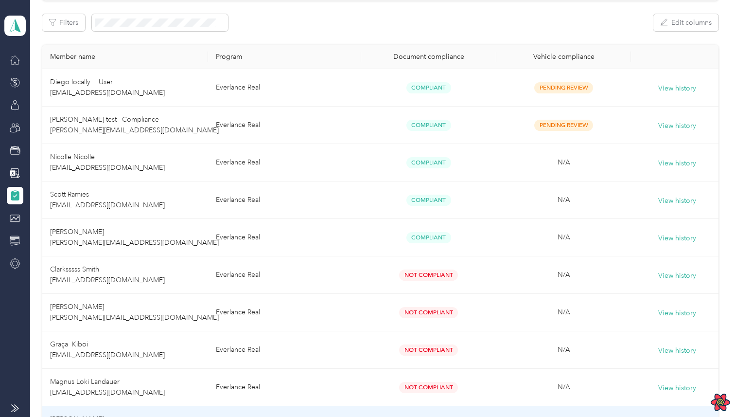
scroll to position [305, 0]
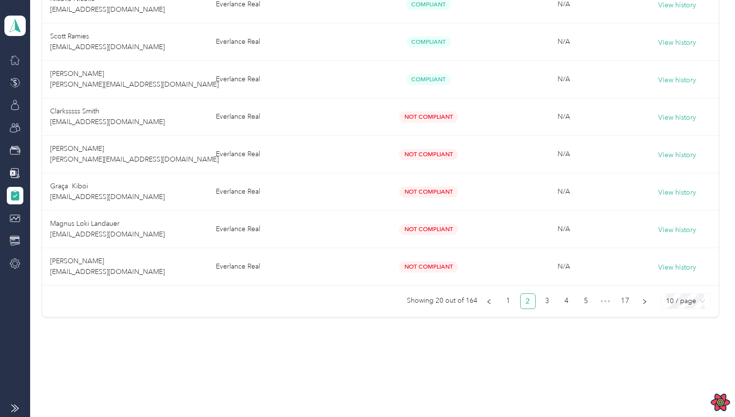
click at [679, 303] on span "10 / page" at bounding box center [685, 301] width 39 height 15
click at [684, 279] on div "100 / page" at bounding box center [685, 281] width 35 height 11
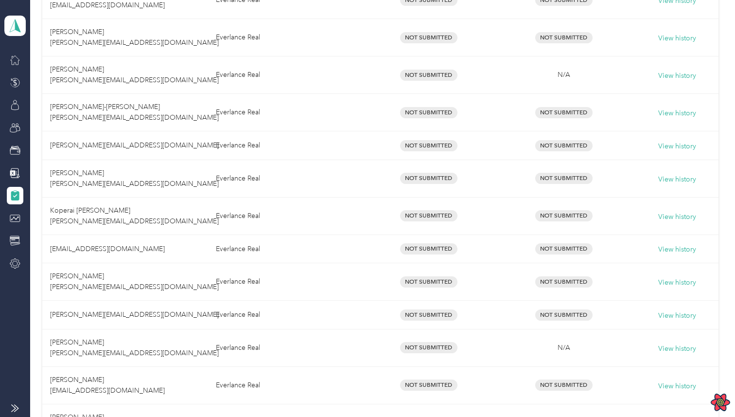
scroll to position [2030, 0]
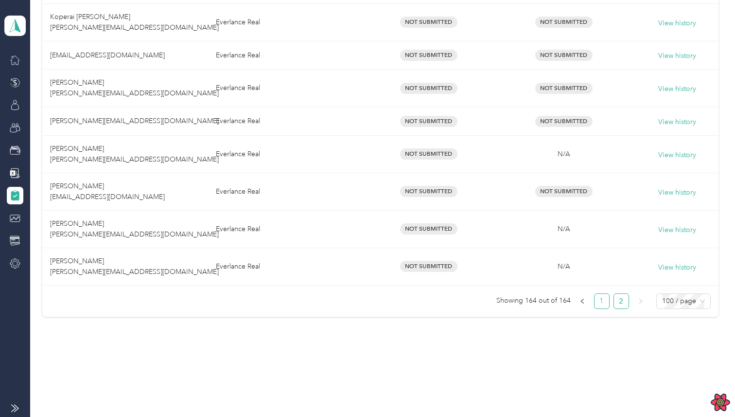
click at [609, 305] on link "1" at bounding box center [602, 301] width 15 height 15
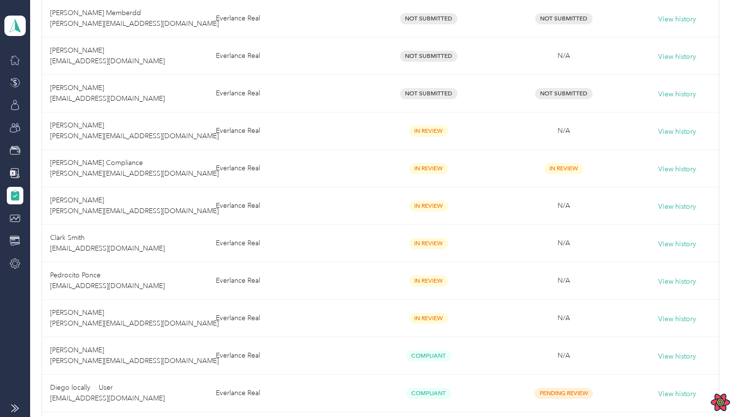
scroll to position [287, 0]
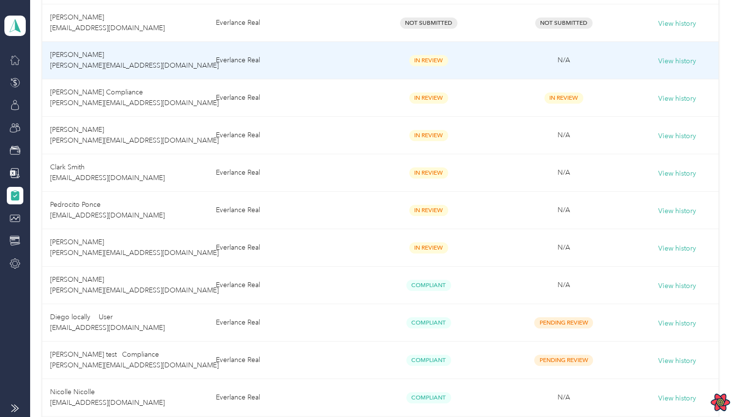
click at [354, 57] on td "Everlance Real" at bounding box center [285, 60] width 154 height 37
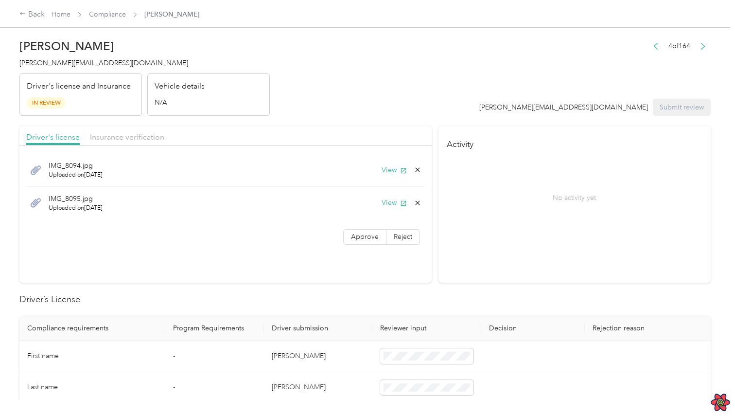
click at [286, 113] on header "[PERSON_NAME] [PERSON_NAME][EMAIL_ADDRESS][DOMAIN_NAME] Driver's license and In…" at bounding box center [364, 75] width 691 height 82
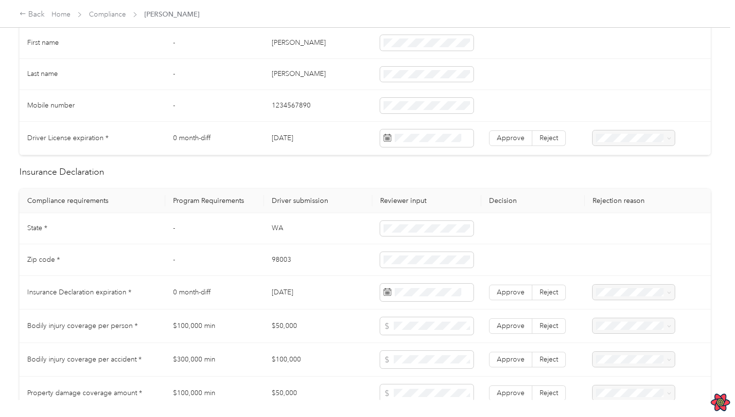
scroll to position [736, 0]
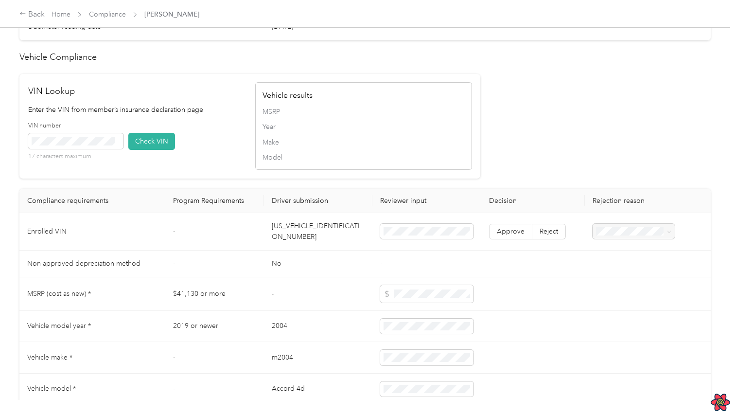
click at [353, 231] on td "[US_VEHICLE_IDENTIFICATION_NUMBER]" at bounding box center [318, 231] width 108 height 37
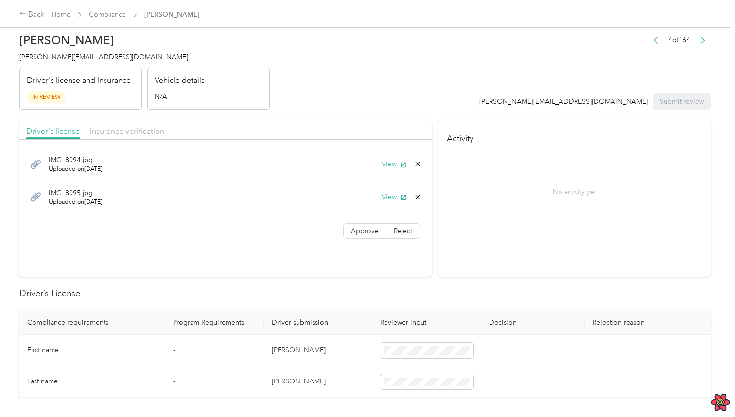
scroll to position [0, 0]
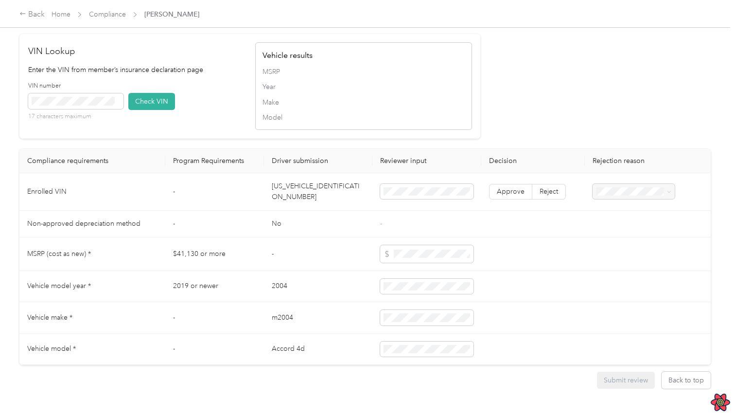
scroll to position [806, 0]
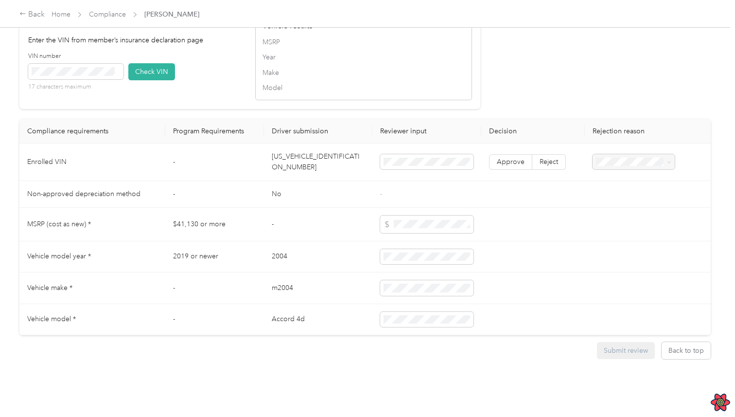
click at [375, 348] on div "Submit review Back to top" at bounding box center [364, 350] width 691 height 31
click at [707, 343] on button "Back to top" at bounding box center [686, 350] width 49 height 17
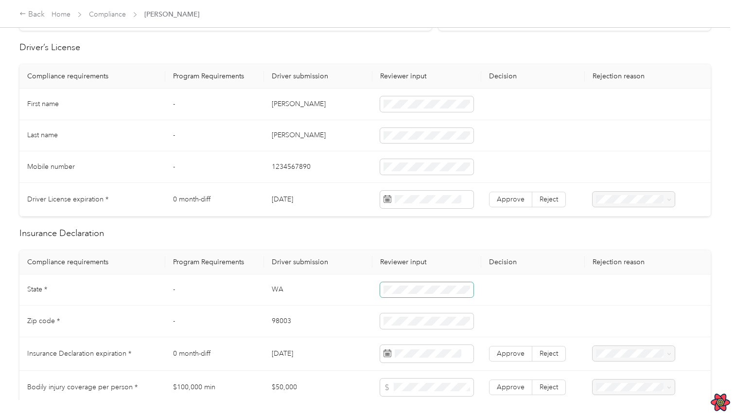
scroll to position [0, 0]
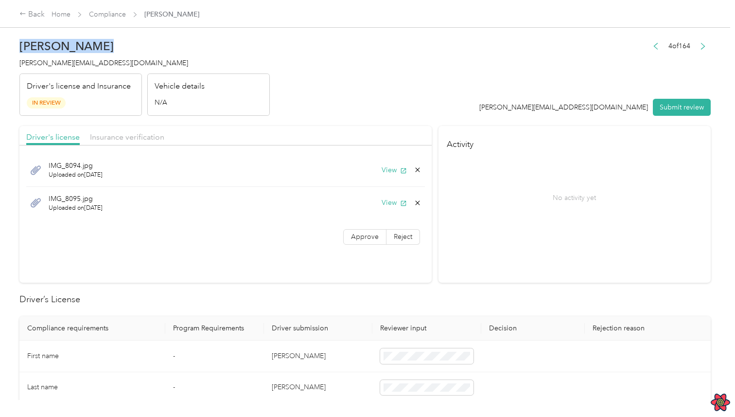
drag, startPoint x: 21, startPoint y: 57, endPoint x: 280, endPoint y: 39, distance: 259.2
click at [280, 39] on header "[PERSON_NAME] [PERSON_NAME][EMAIL_ADDRESS][DOMAIN_NAME] Driver's license and In…" at bounding box center [364, 75] width 691 height 82
click at [445, 43] on header "[PERSON_NAME] [PERSON_NAME][EMAIL_ADDRESS][DOMAIN_NAME] Driver's license and In…" at bounding box center [364, 75] width 691 height 82
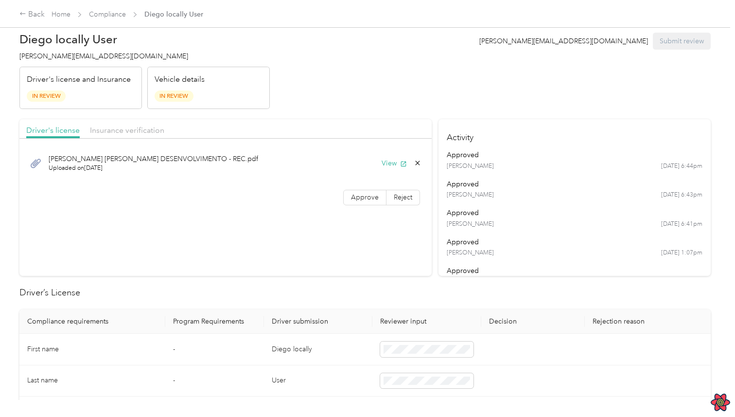
scroll to position [10, 0]
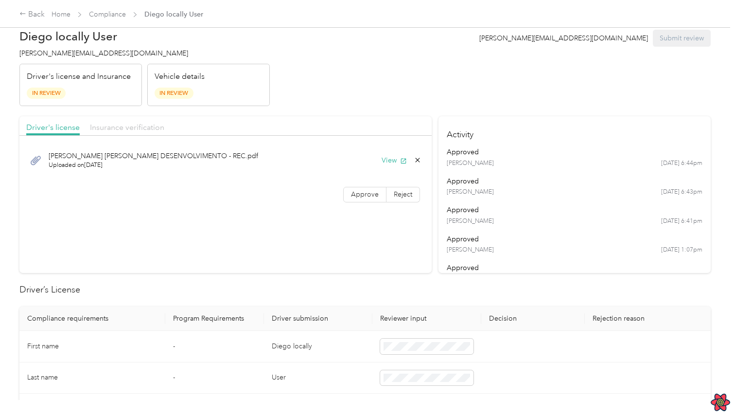
click at [124, 127] on span "Insurance verification" at bounding box center [127, 127] width 74 height 9
click at [75, 126] on span "Driver's license" at bounding box center [52, 127] width 53 height 9
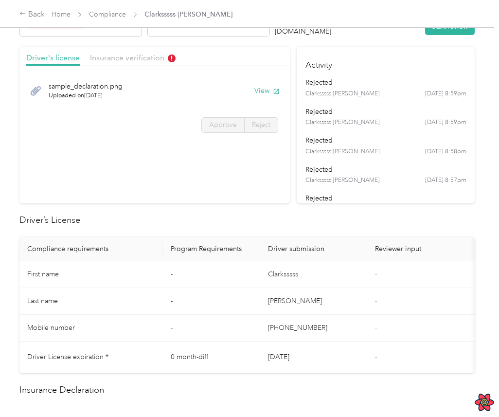
scroll to position [80, 0]
click at [273, 244] on th "Driver submission" at bounding box center [313, 248] width 107 height 24
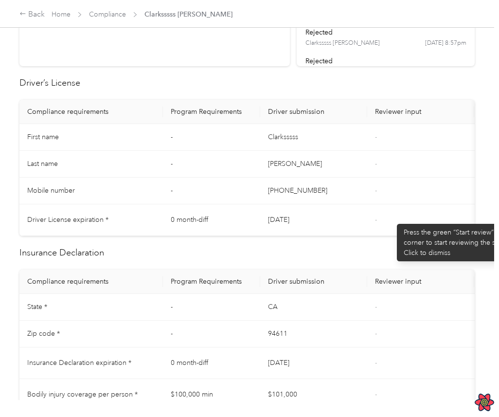
scroll to position [0, 0]
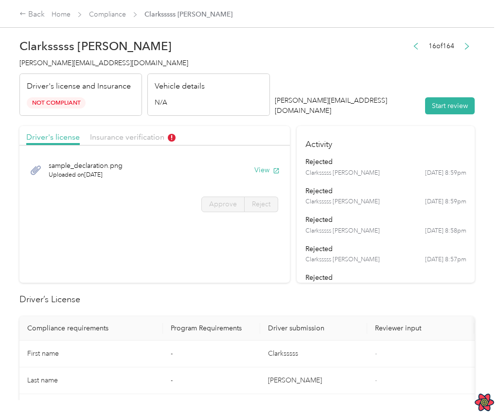
click at [359, 175] on div "Clarksssss [PERSON_NAME] [DATE] 8:59pm" at bounding box center [385, 173] width 161 height 9
click at [146, 138] on span "Insurance verification" at bounding box center [133, 136] width 86 height 9
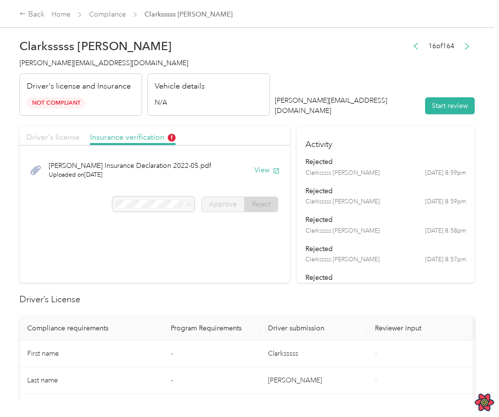
click at [78, 138] on span "Driver's license" at bounding box center [52, 136] width 53 height 9
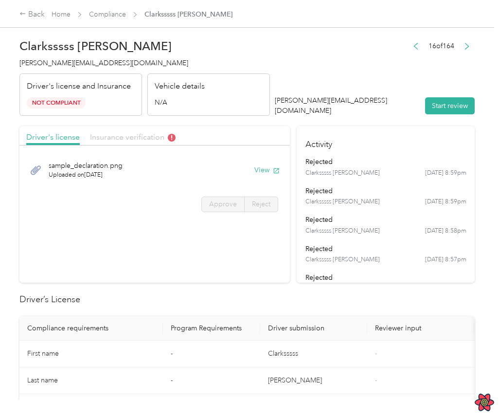
click at [142, 134] on span "Insurance verification" at bounding box center [133, 136] width 86 height 9
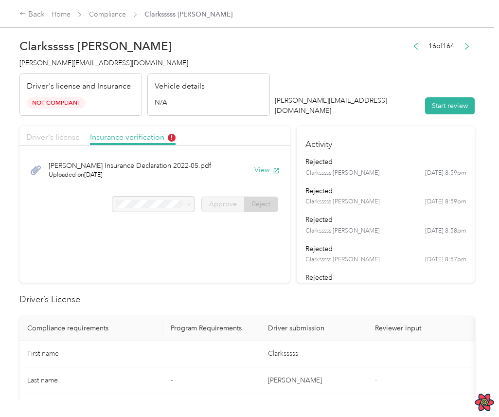
click at [68, 136] on span "Driver's license" at bounding box center [52, 136] width 53 height 9
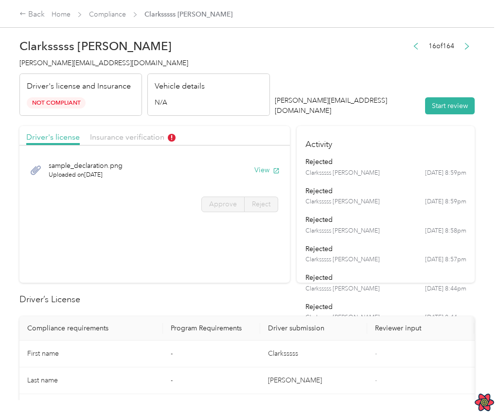
click at [334, 81] on header "Clarksssss Smith clark@everlance.com Driver's license and Insurance Not Complia…" at bounding box center [246, 75] width 455 height 82
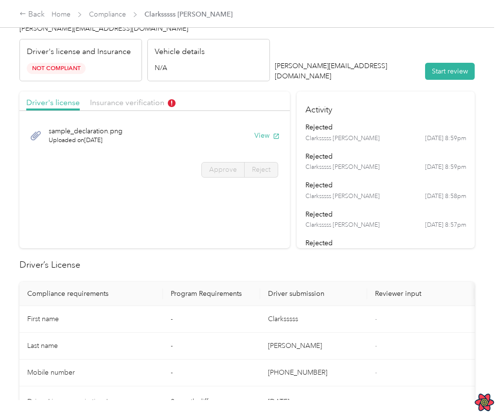
click at [389, 187] on div "rejected" at bounding box center [385, 185] width 161 height 10
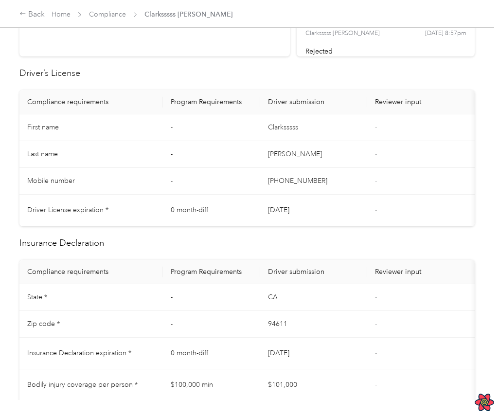
scroll to position [243, 0]
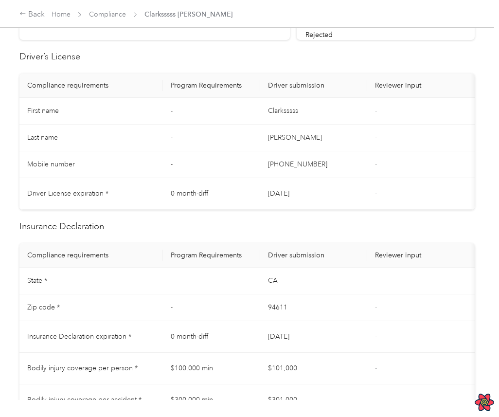
click at [320, 185] on td "04/30/2024" at bounding box center [313, 194] width 107 height 32
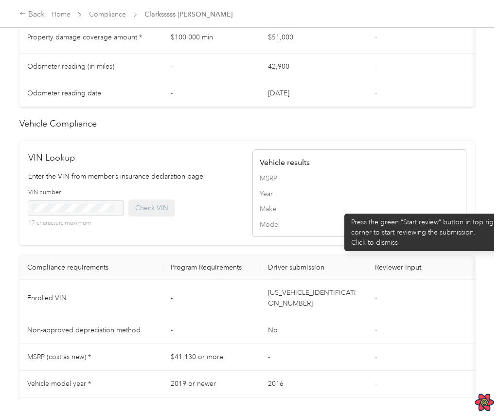
scroll to position [752, 0]
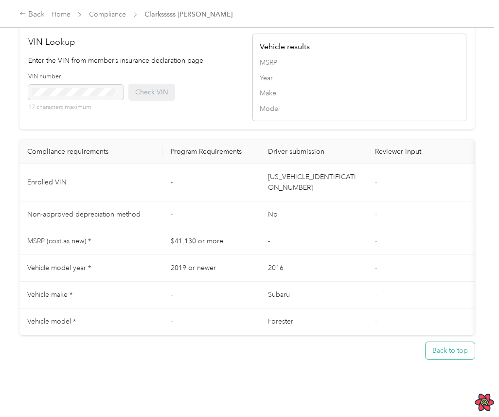
click at [461, 351] on button "Back to top" at bounding box center [449, 350] width 49 height 17
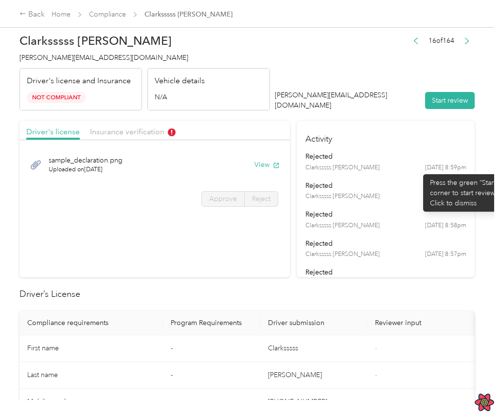
scroll to position [0, 0]
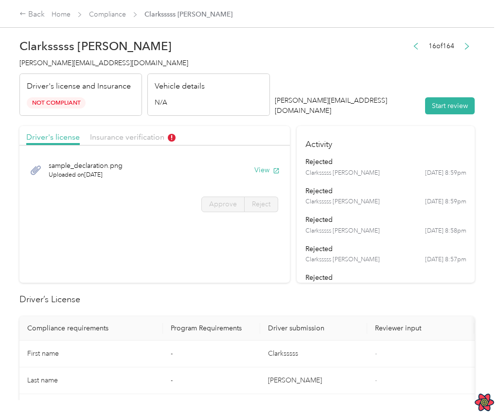
click at [339, 78] on header "Clarksssss Smith clark@everlance.com Driver's license and Insurance Not Complia…" at bounding box center [246, 75] width 455 height 82
click at [369, 69] on div "16 of 164 clark@everlance.com Start review" at bounding box center [375, 77] width 200 height 77
click at [358, 51] on header "Clarksssss Smith clark@everlance.com Driver's license and Insurance Not Complia…" at bounding box center [246, 75] width 455 height 82
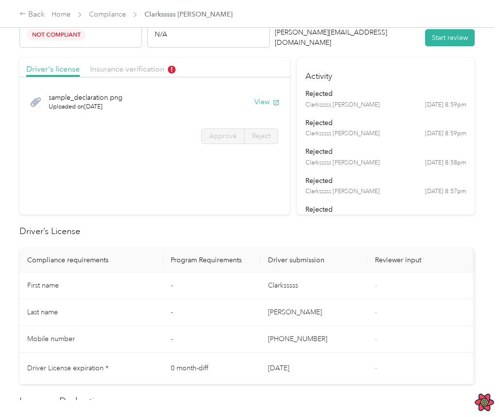
scroll to position [752, 0]
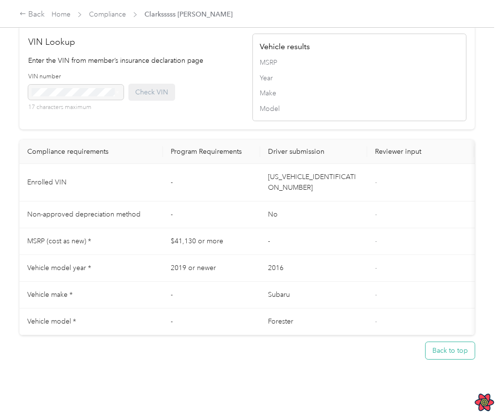
click at [447, 342] on button "Back to top" at bounding box center [449, 350] width 49 height 17
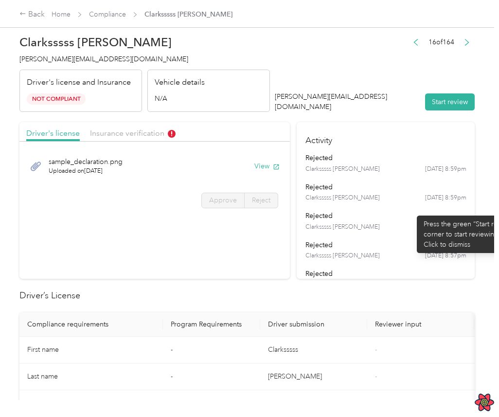
scroll to position [0, 0]
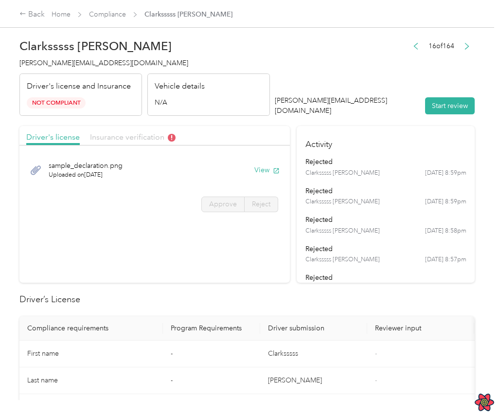
click at [117, 134] on span "Insurance verification" at bounding box center [133, 136] width 86 height 9
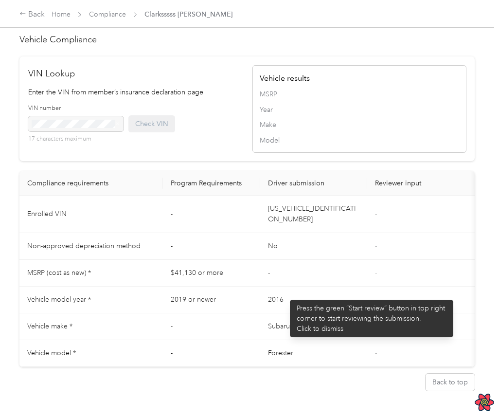
scroll to position [752, 0]
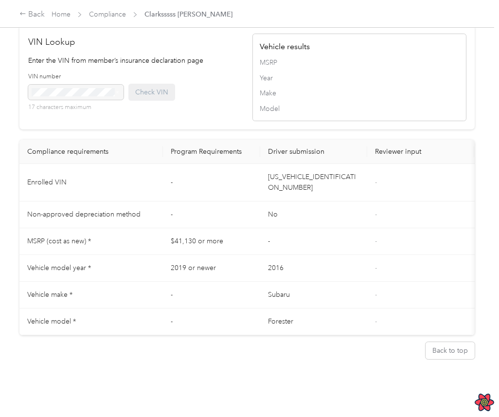
click at [431, 335] on div "Back to top" at bounding box center [246, 350] width 455 height 31
click at [444, 342] on button "Back to top" at bounding box center [449, 350] width 49 height 17
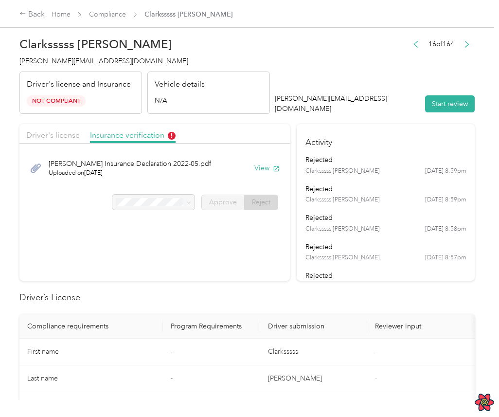
scroll to position [0, 0]
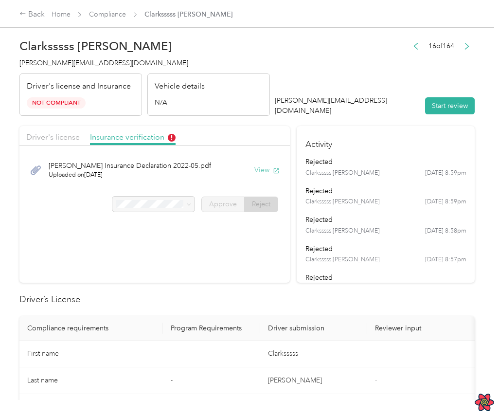
click at [273, 174] on button "View" at bounding box center [266, 170] width 25 height 10
click at [51, 137] on span "Driver's license" at bounding box center [52, 136] width 53 height 9
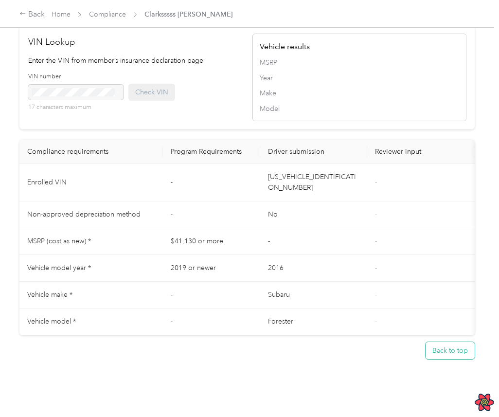
click at [446, 342] on button "Back to top" at bounding box center [449, 350] width 49 height 17
click at [448, 351] on button "Back to top" at bounding box center [449, 350] width 49 height 17
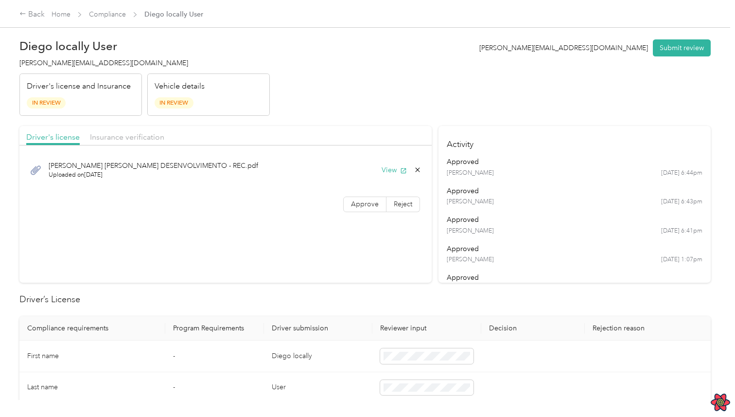
click at [425, 169] on div "[PERSON_NAME] [PERSON_NAME] DESENVOLVIMENTO - REC.pdf Uploaded on [DATE] View" at bounding box center [225, 170] width 399 height 33
click at [420, 169] on icon at bounding box center [417, 170] width 4 height 4
click at [445, 78] on header "Diego locally User [PERSON_NAME][EMAIL_ADDRESS][DOMAIN_NAME] Driver's license a…" at bounding box center [364, 75] width 691 height 82
click at [422, 169] on icon at bounding box center [418, 170] width 8 height 8
click at [367, 173] on button "No" at bounding box center [372, 177] width 18 height 16
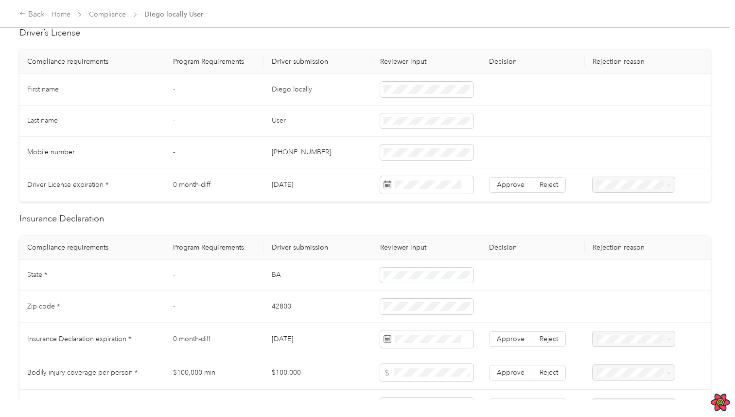
scroll to position [347, 0]
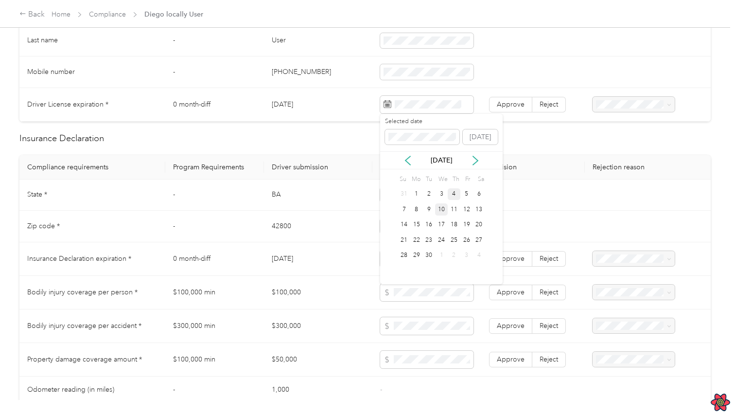
click at [438, 212] on div "10" at bounding box center [441, 209] width 13 height 12
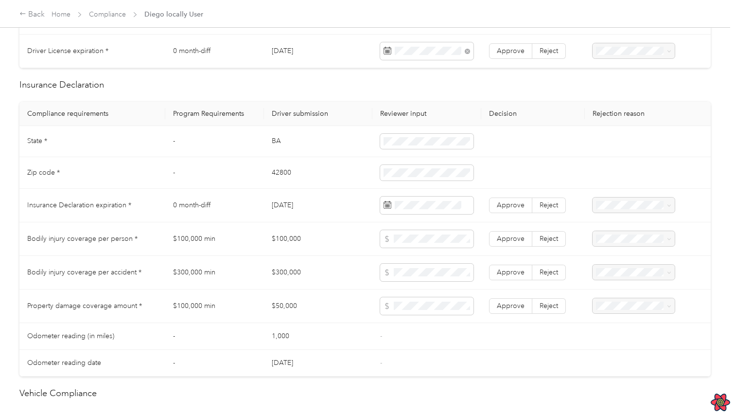
scroll to position [516, 0]
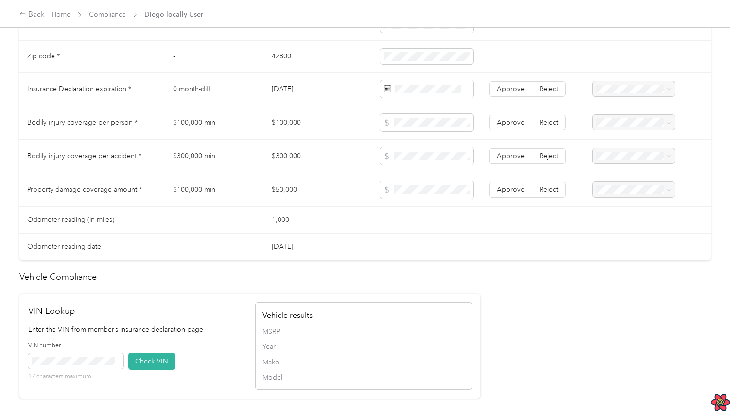
click at [417, 140] on td at bounding box center [426, 157] width 108 height 34
click at [429, 127] on span at bounding box center [426, 123] width 93 height 18
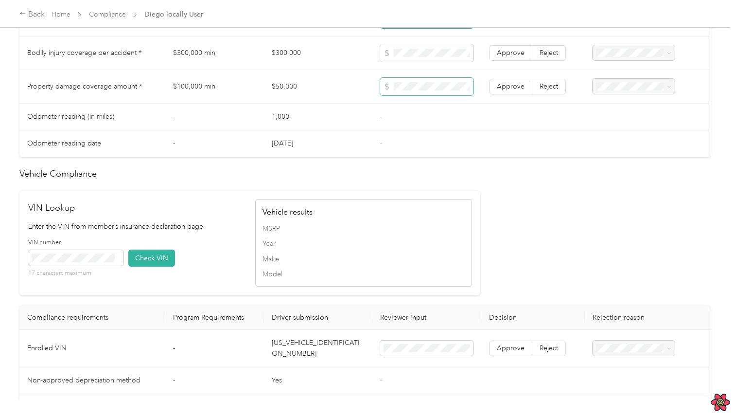
scroll to position [806, 0]
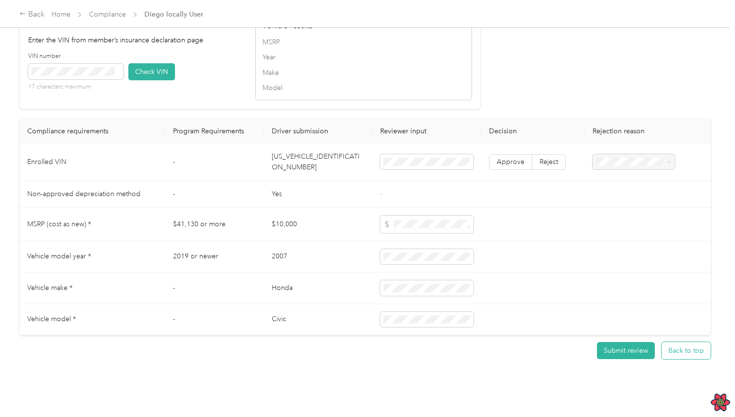
click at [697, 342] on button "Back to top" at bounding box center [686, 350] width 49 height 17
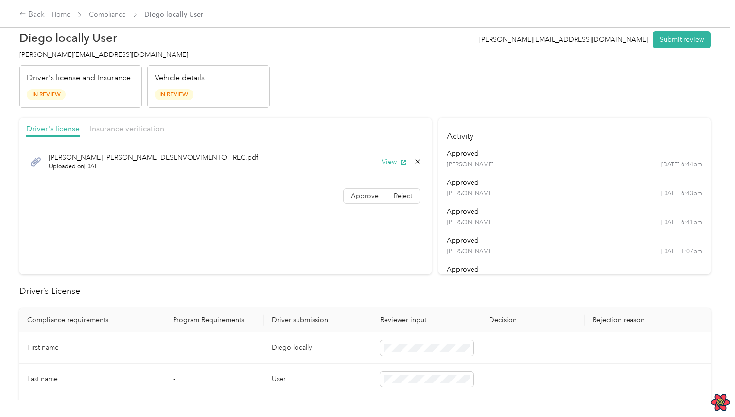
scroll to position [0, 0]
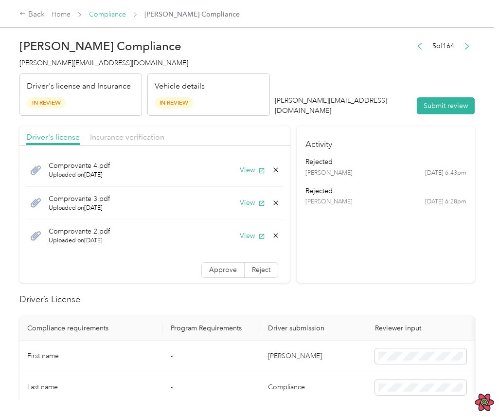
click at [94, 13] on link "Compliance" at bounding box center [107, 14] width 37 height 8
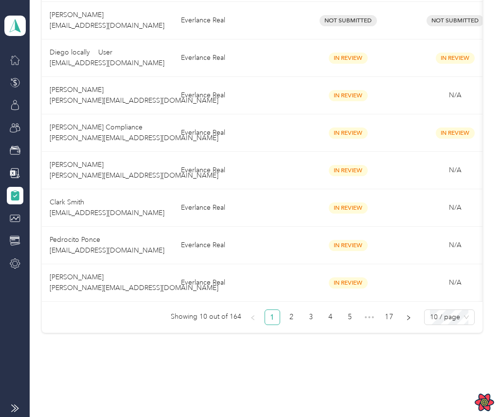
scroll to position [291, 0]
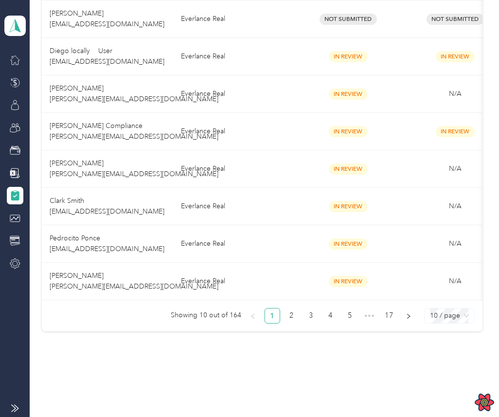
click at [454, 317] on span "10 / page" at bounding box center [449, 315] width 39 height 15
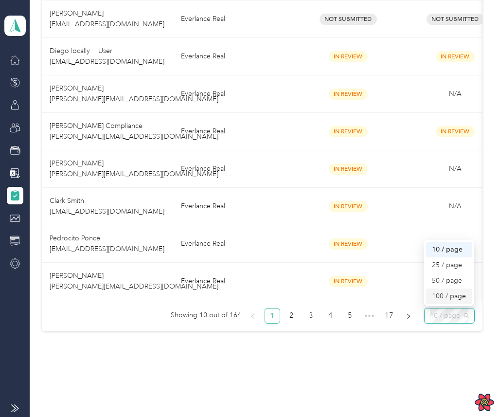
click at [451, 303] on div "100 / page" at bounding box center [449, 296] width 46 height 16
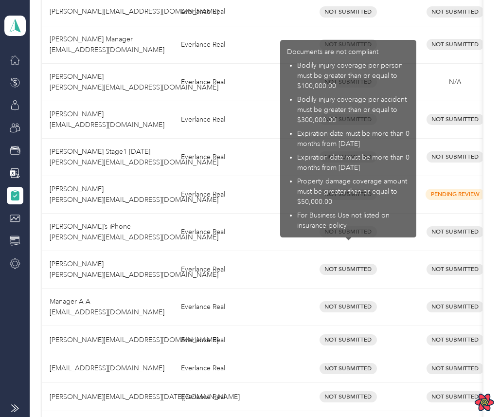
scroll to position [1443, 0]
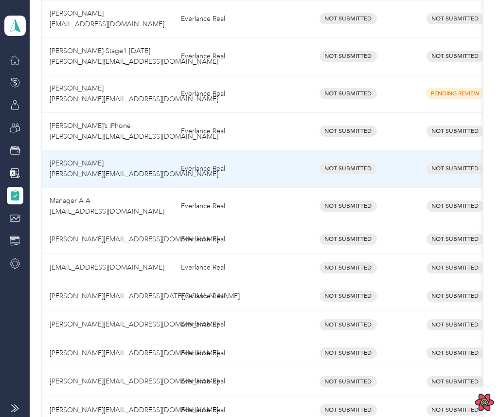
click at [399, 172] on td "Not Submitted" at bounding box center [348, 168] width 107 height 37
click at [387, 173] on div "Not Submitted" at bounding box center [347, 168] width 91 height 11
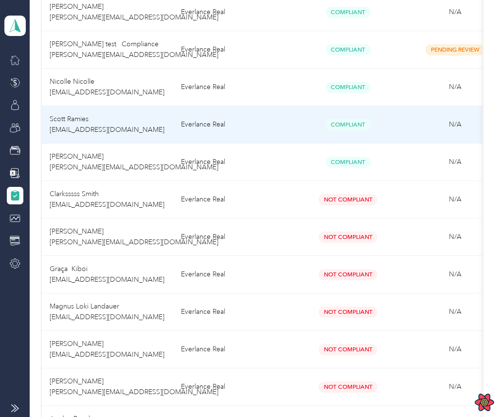
scroll to position [567, 0]
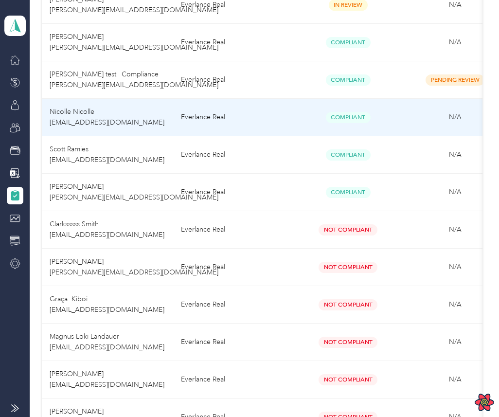
click at [299, 132] on td "Compliant" at bounding box center [348, 117] width 107 height 37
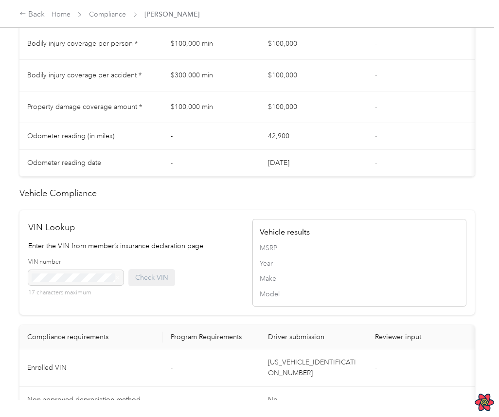
scroll to position [752, 0]
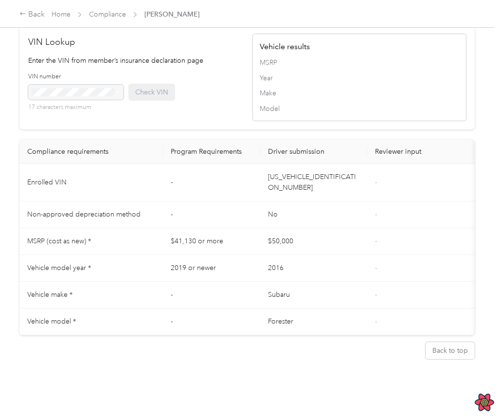
click at [275, 192] on td "[US_VEHICLE_IDENTIFICATION_NUMBER]" at bounding box center [313, 182] width 107 height 37
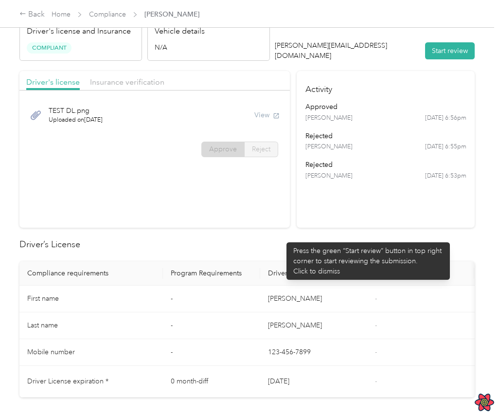
scroll to position [0, 0]
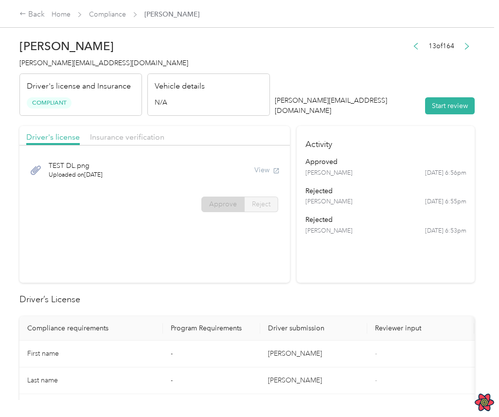
click at [340, 155] on h4 "Activity" at bounding box center [386, 141] width 178 height 31
click at [137, 167] on div "TEST DL.png Uploaded on 8/3/2022 View" at bounding box center [154, 170] width 257 height 33
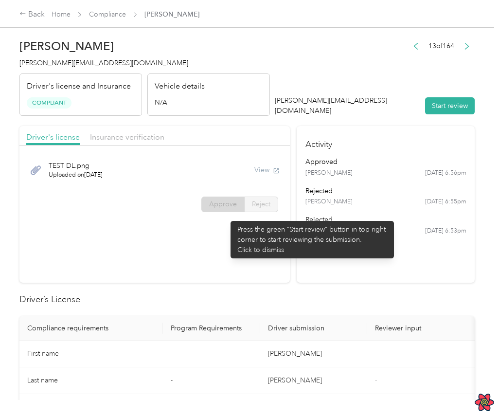
click at [271, 212] on div "TEST DL.png Uploaded on 8/3/2022 View Approve Reject" at bounding box center [154, 184] width 270 height 69
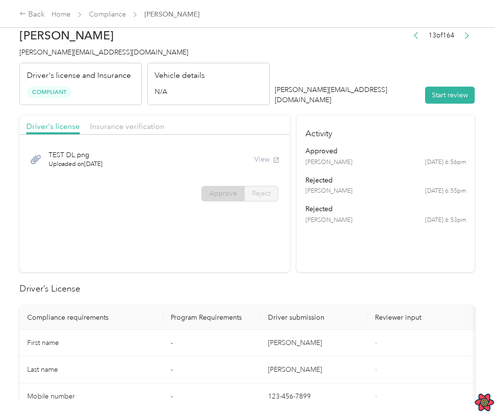
scroll to position [11, 0]
click at [263, 154] on div "View" at bounding box center [266, 159] width 25 height 10
click at [251, 170] on div "TEST DL.png Uploaded on 8/3/2022 View" at bounding box center [154, 158] width 257 height 33
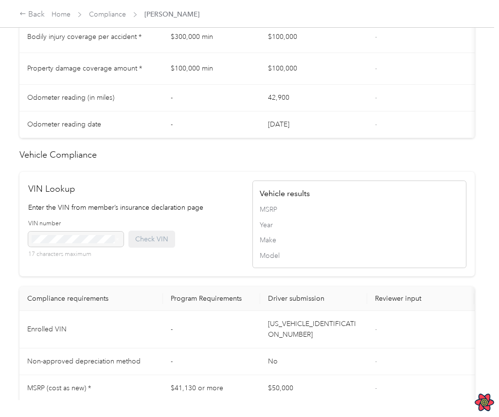
scroll to position [0, 0]
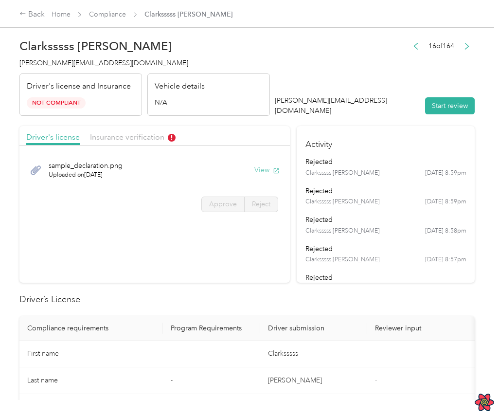
click at [271, 167] on button "View" at bounding box center [266, 170] width 25 height 10
click at [140, 133] on span "Insurance verification" at bounding box center [133, 136] width 86 height 9
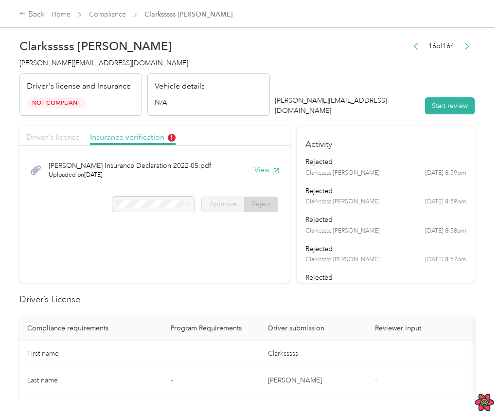
click at [73, 140] on span "Driver's license" at bounding box center [52, 136] width 53 height 9
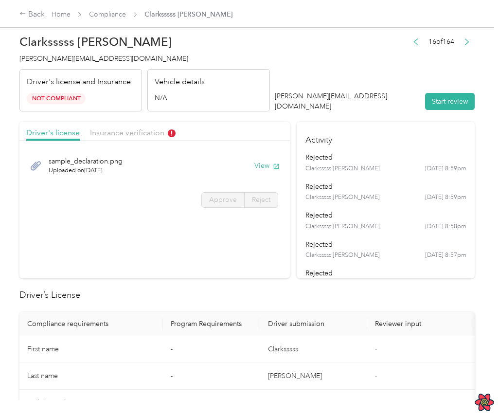
click at [404, 171] on div "Clarksssss Smith 4/25 at 8:59pm" at bounding box center [385, 168] width 161 height 9
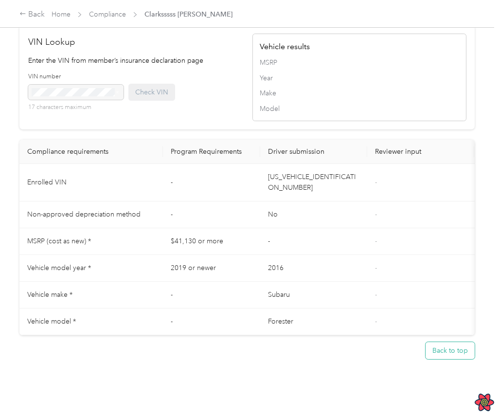
click at [446, 342] on button "Back to top" at bounding box center [449, 350] width 49 height 17
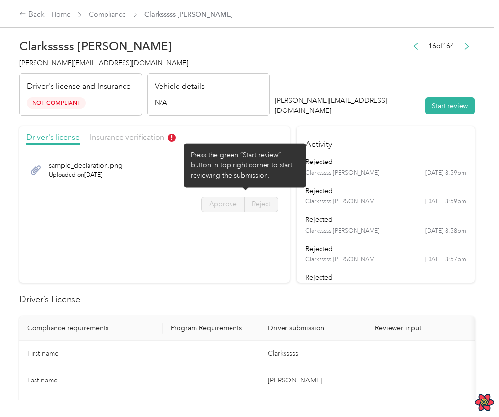
click at [297, 81] on header "Clarksssss Smith clark@everlance.com Driver's license and Insurance Not Complia…" at bounding box center [246, 75] width 455 height 82
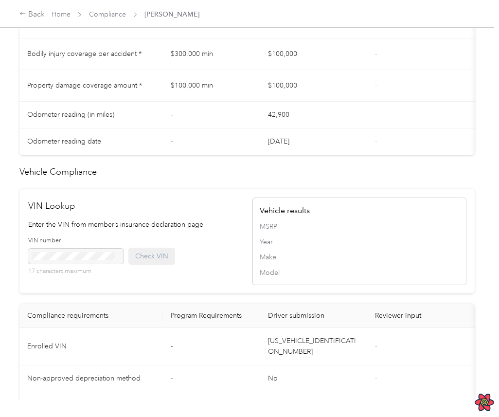
scroll to position [752, 0]
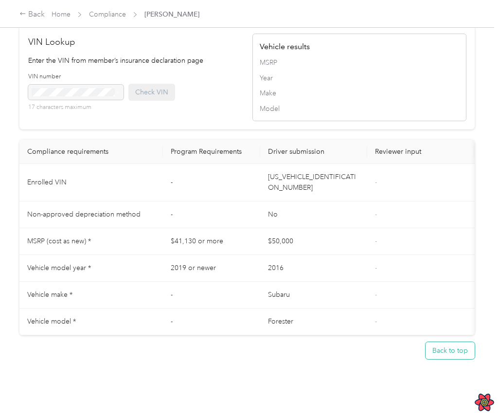
click at [458, 342] on button "Back to top" at bounding box center [449, 350] width 49 height 17
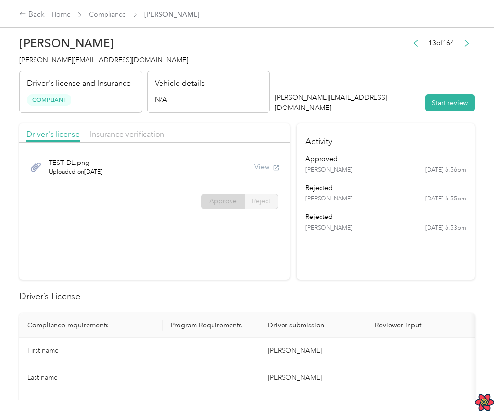
scroll to position [0, 0]
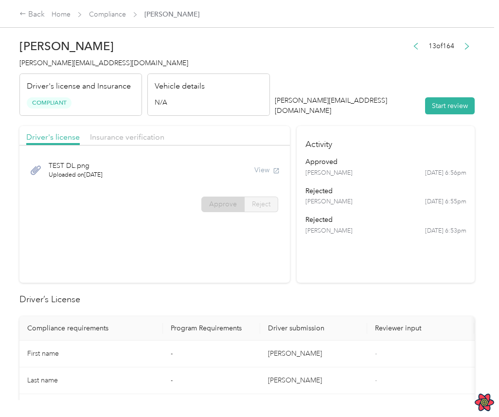
click at [411, 126] on h4 "Activity" at bounding box center [386, 141] width 178 height 31
click at [208, 174] on div "TEST DL.png Uploaded on 8/3/2022 View" at bounding box center [154, 170] width 257 height 33
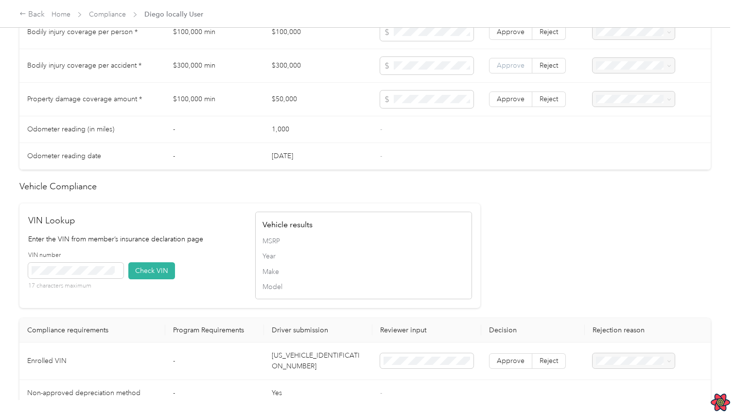
scroll to position [806, 0]
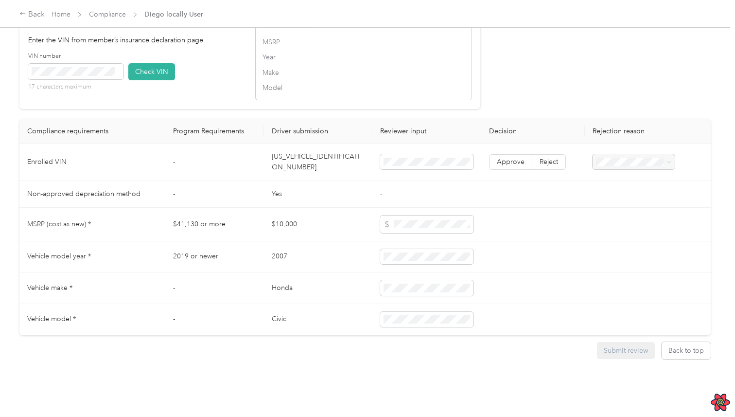
click at [649, 314] on td at bounding box center [650, 320] width 131 height 32
click at [652, 241] on td at bounding box center [650, 257] width 131 height 32
click at [678, 342] on button "Back to top" at bounding box center [686, 350] width 49 height 17
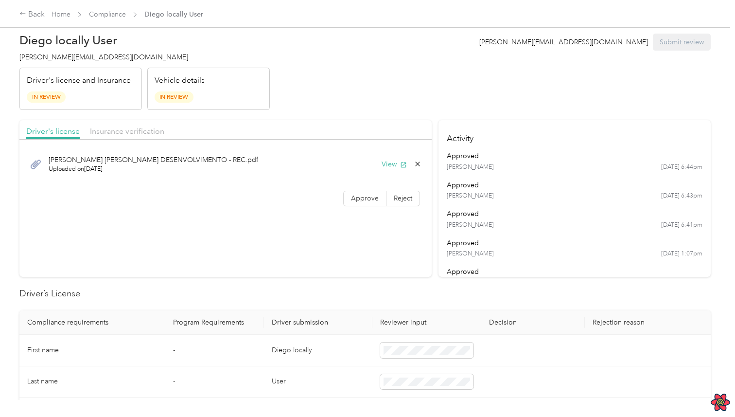
scroll to position [0, 0]
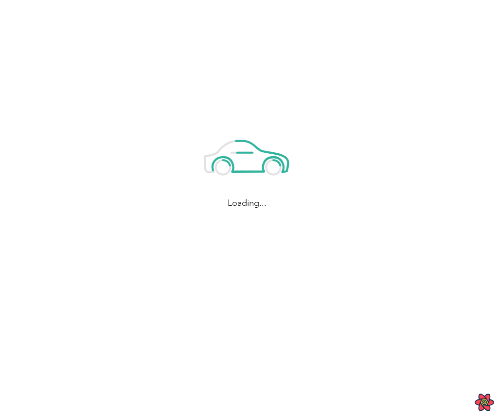
click at [406, 236] on div "Loading..." at bounding box center [247, 167] width 494 height 334
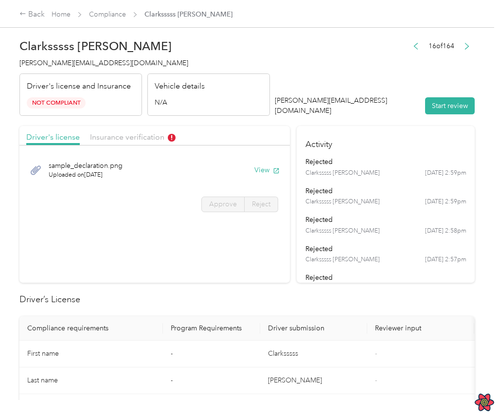
click at [274, 75] on header "Clarksssss Smith clark@everlance.com Driver's license and Insurance Not Complia…" at bounding box center [246, 75] width 455 height 82
click at [141, 139] on span "Insurance verification" at bounding box center [133, 136] width 86 height 9
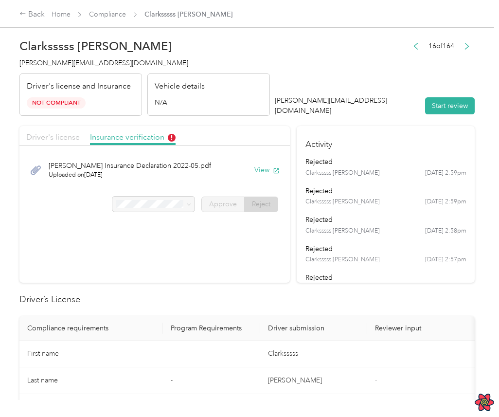
click at [63, 136] on span "Driver's license" at bounding box center [52, 136] width 53 height 9
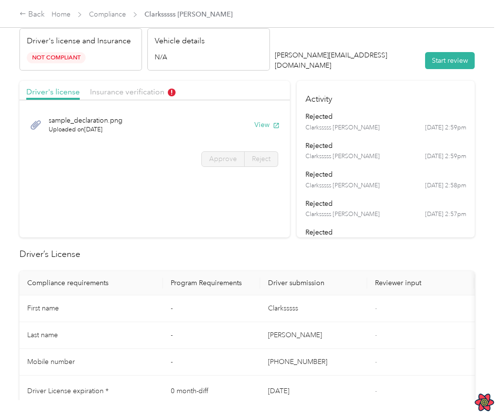
scroll to position [2, 0]
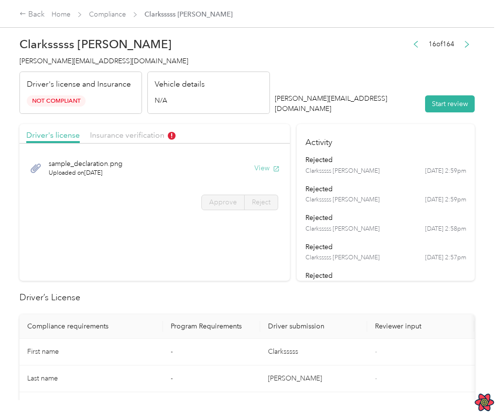
click at [269, 168] on button "View" at bounding box center [266, 168] width 25 height 10
